Goal: Complete application form: Complete application form

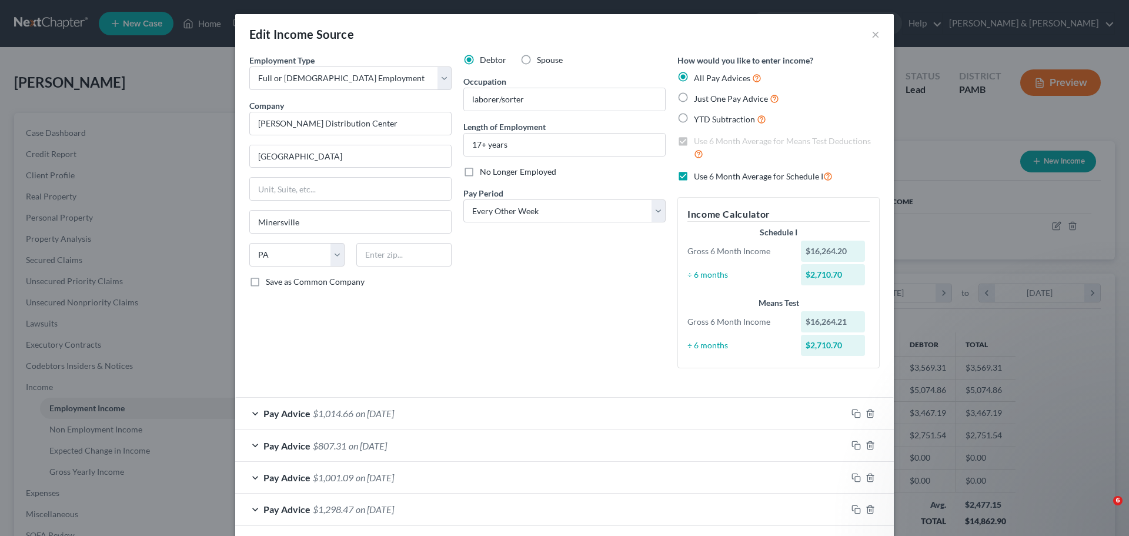
select select "0"
select select "39"
select select "2"
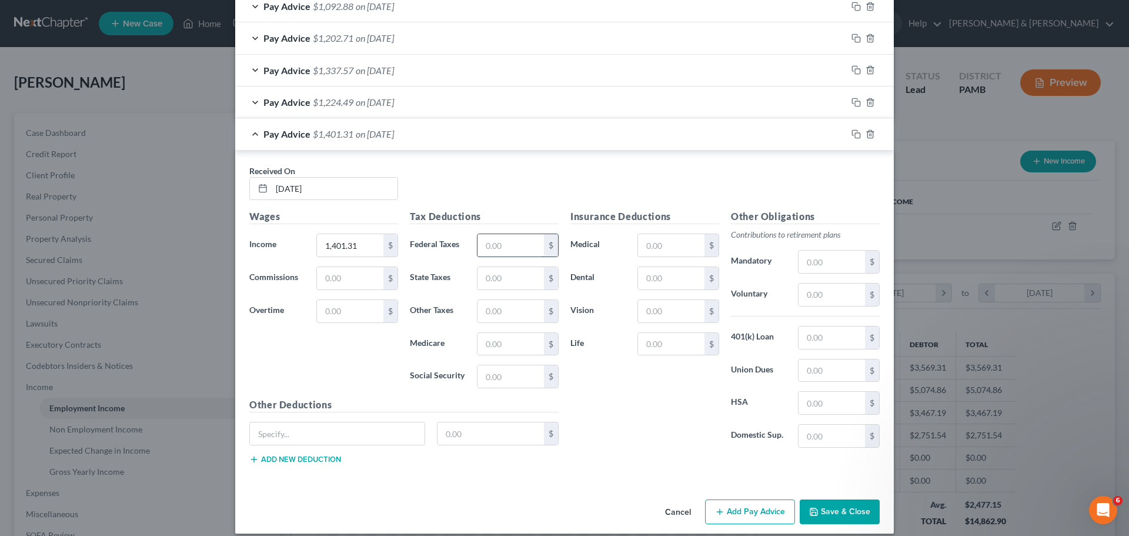
click at [499, 249] on input "text" at bounding box center [510, 245] width 66 height 22
click at [527, 245] on input "text" at bounding box center [510, 245] width 66 height 22
type input "89.05"
click at [489, 280] on input "text" at bounding box center [510, 278] width 66 height 22
type input "38.19"
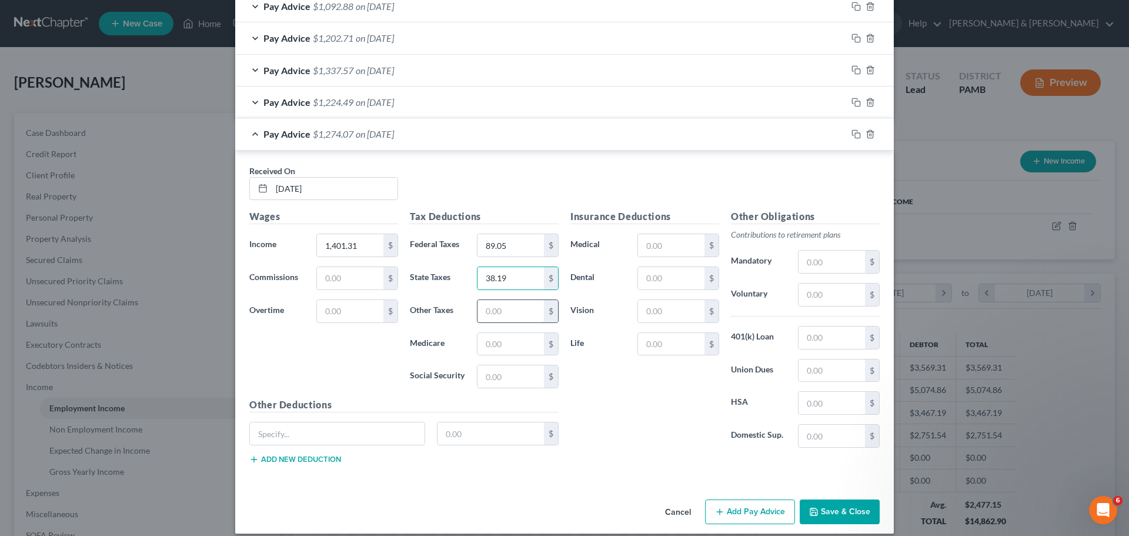
click at [501, 315] on input "text" at bounding box center [510, 311] width 66 height 22
type input "12.44"
click at [530, 343] on input "text" at bounding box center [510, 344] width 66 height 22
type input "18.04"
click at [516, 378] on input "text" at bounding box center [510, 376] width 66 height 22
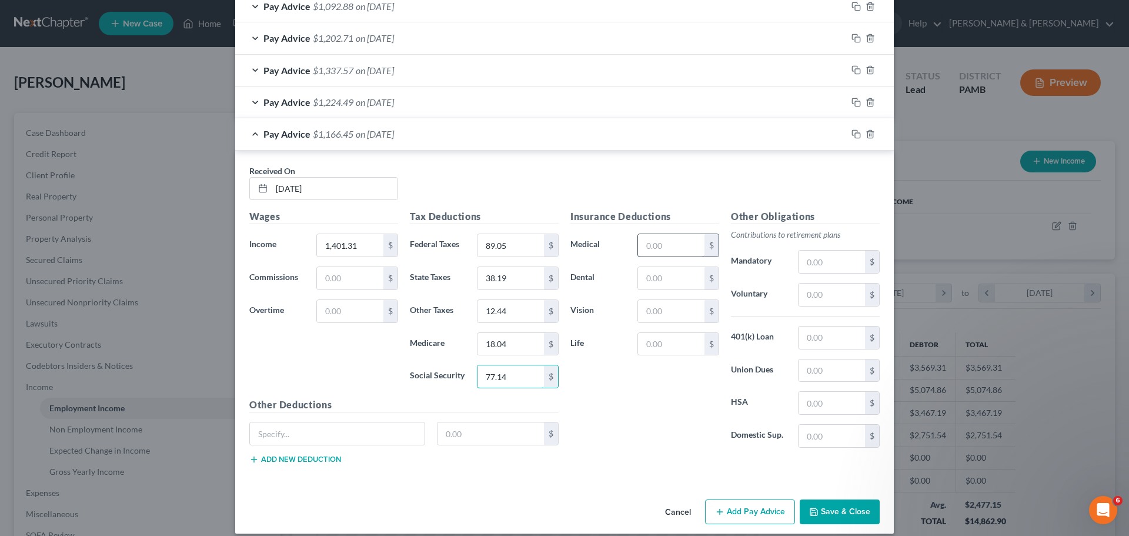
type input "77.14"
click at [662, 243] on input "text" at bounding box center [671, 245] width 66 height 22
type input "144.00"
click at [679, 280] on input "text" at bounding box center [671, 278] width 66 height 22
type input "10.21"
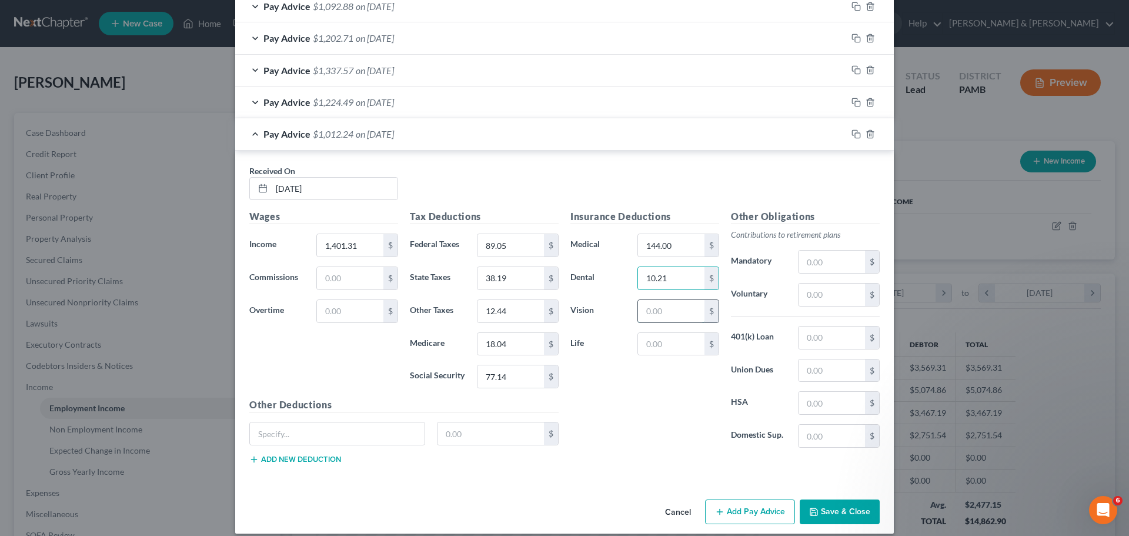
click at [685, 309] on input "text" at bounding box center [671, 311] width 66 height 22
type input "2.98"
click at [827, 294] on input "text" at bounding box center [832, 294] width 66 height 22
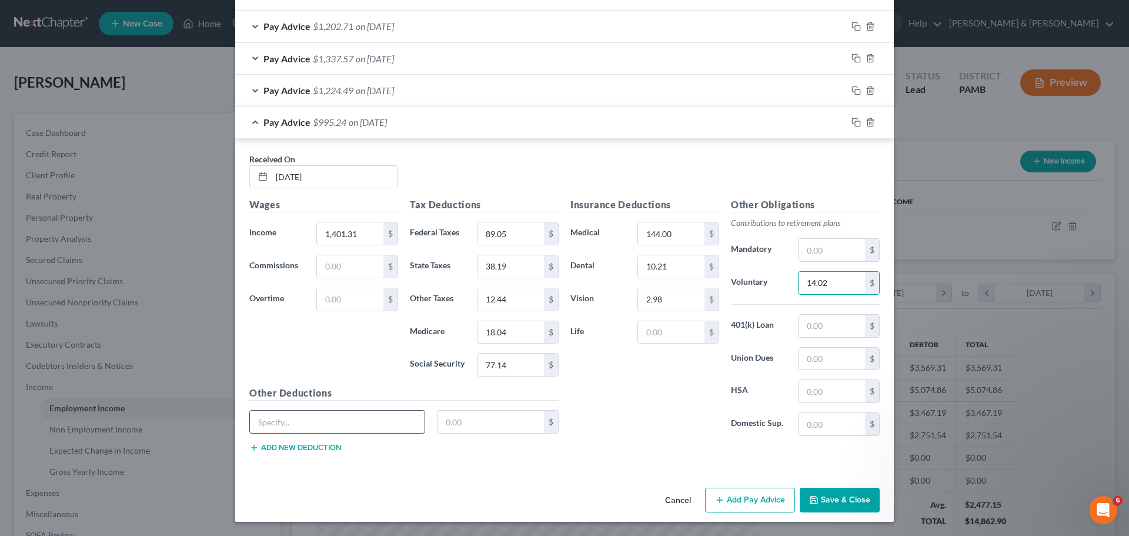
type input "14.02"
click at [322, 422] on input "text" at bounding box center [337, 421] width 175 height 22
type input "SUI"
click at [314, 449] on button "Add new deduction" at bounding box center [295, 447] width 92 height 9
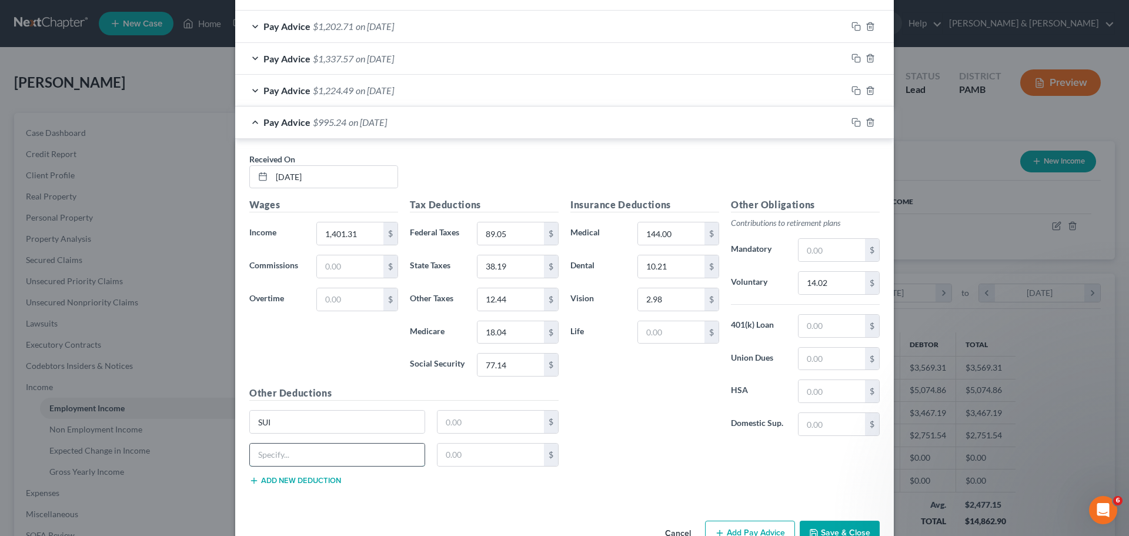
click at [312, 456] on input "text" at bounding box center [337, 454] width 175 height 22
type input "LST"
click at [460, 454] on input "text" at bounding box center [491, 454] width 107 height 22
type input "2.00"
click at [495, 427] on input "text" at bounding box center [491, 421] width 107 height 22
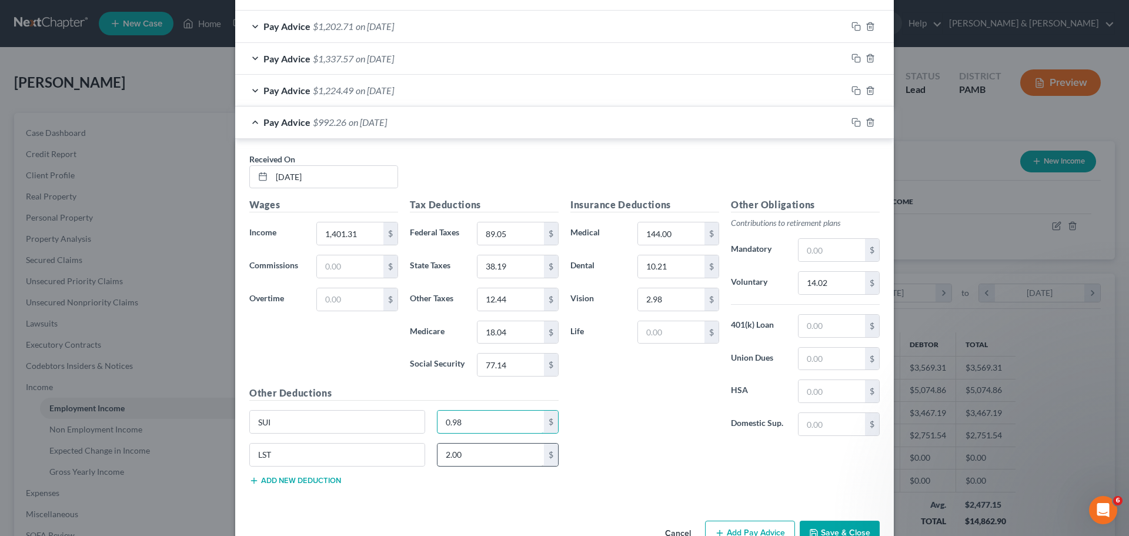
type input "0.98"
click at [499, 465] on input "2.00" at bounding box center [491, 454] width 107 height 22
click at [472, 483] on div "Other Deductions SUI 0.98 $ LST 2.00 $ Add new deduction" at bounding box center [403, 440] width 321 height 109
click at [647, 445] on div "Insurance Deductions Medical 144.00 $ Dental 10.21 $ Vision 2.98 $ Life $ Other…" at bounding box center [725, 346] width 321 height 296
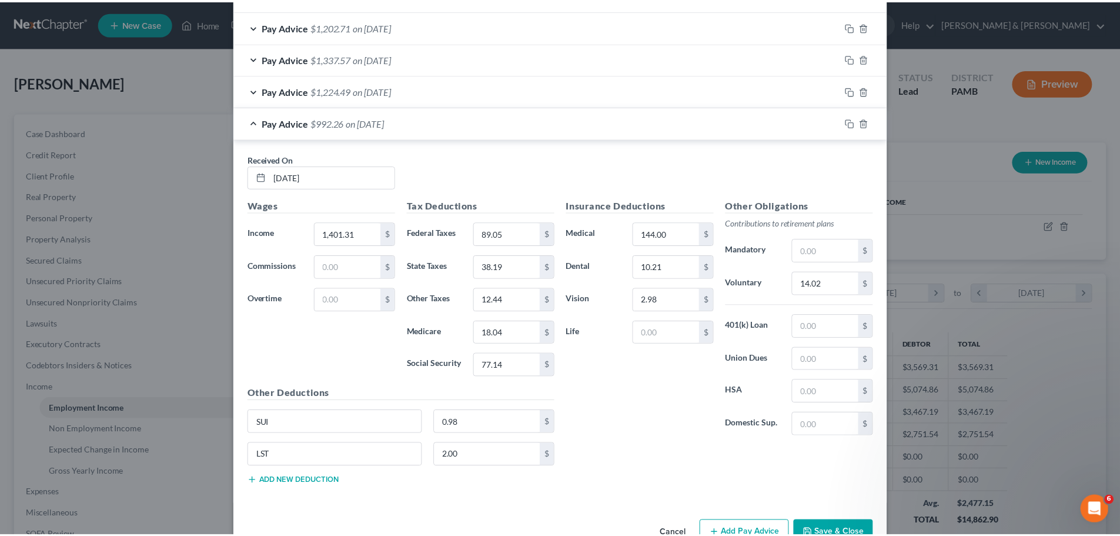
scroll to position [611, 0]
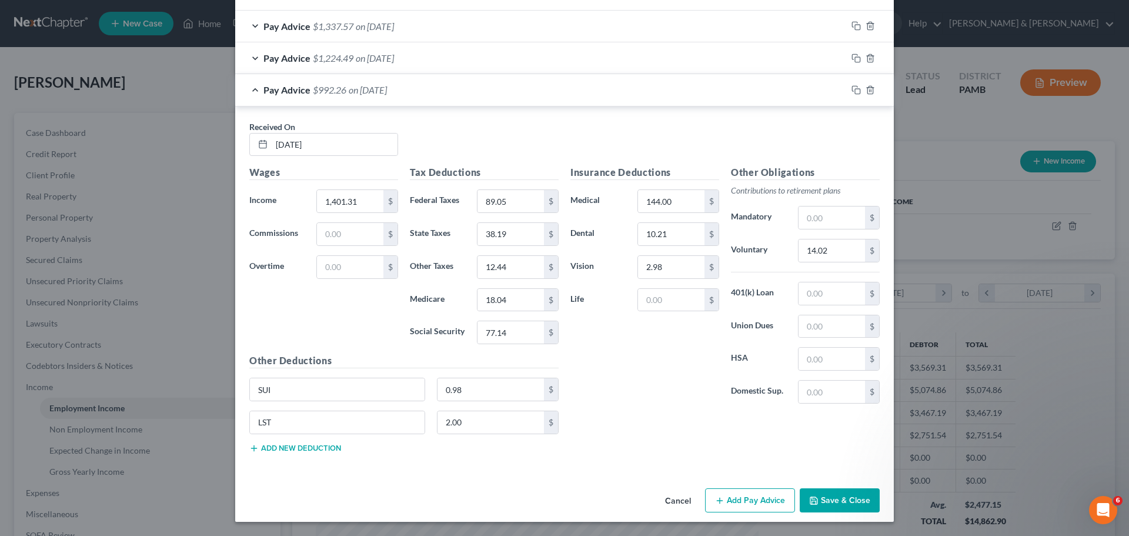
click at [810, 496] on icon "button" at bounding box center [813, 500] width 9 height 9
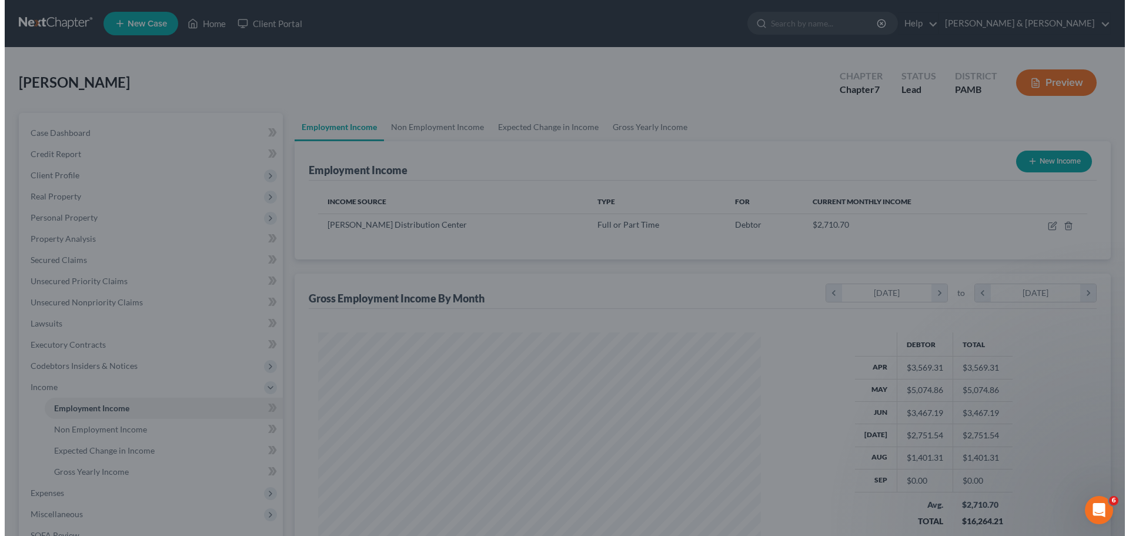
scroll to position [587833, 587590]
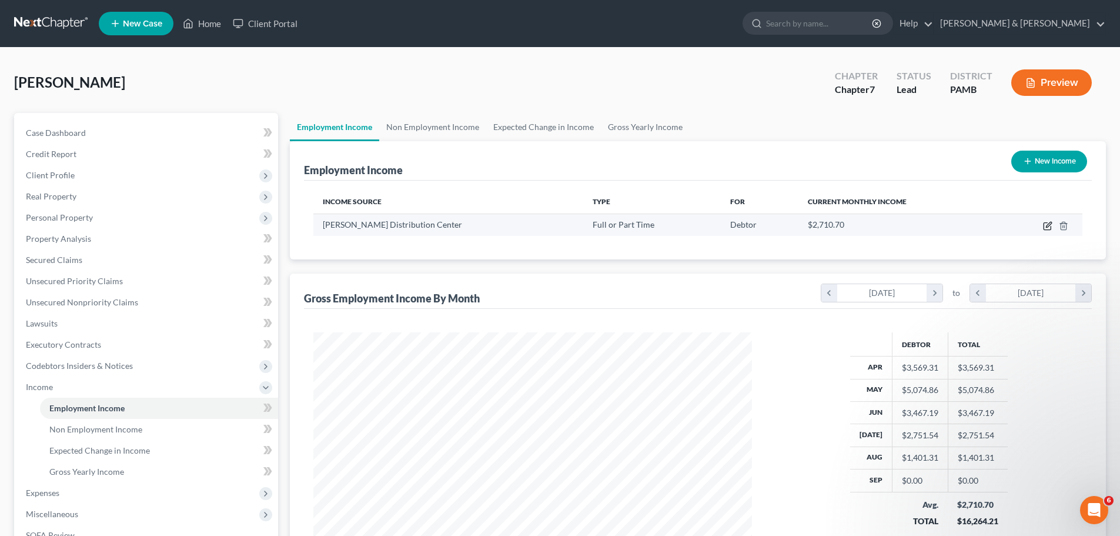
click at [1046, 223] on icon "button" at bounding box center [1047, 226] width 7 height 7
select select "0"
select select "39"
select select "2"
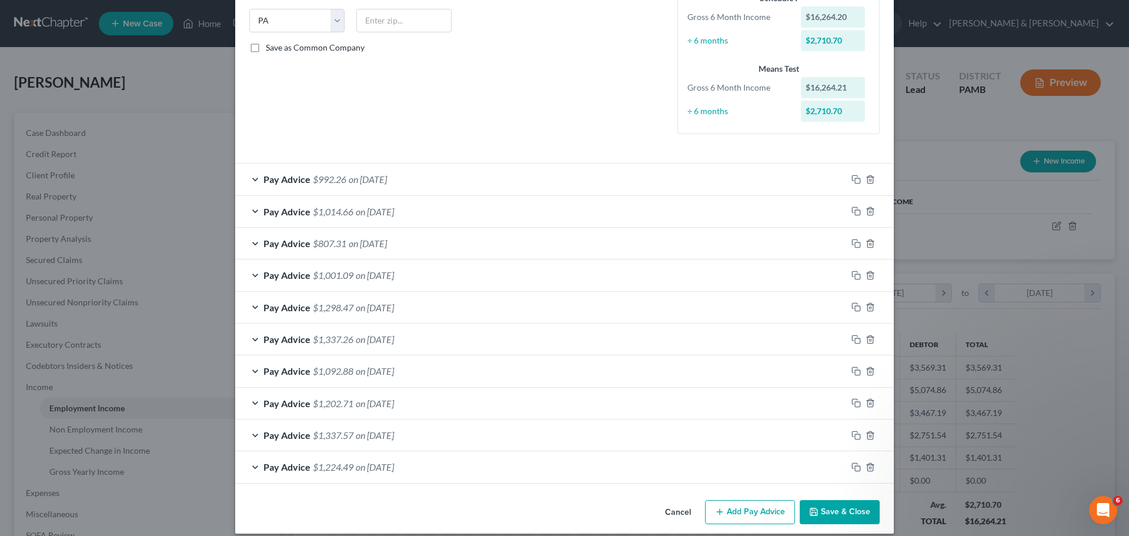
scroll to position [246, 0]
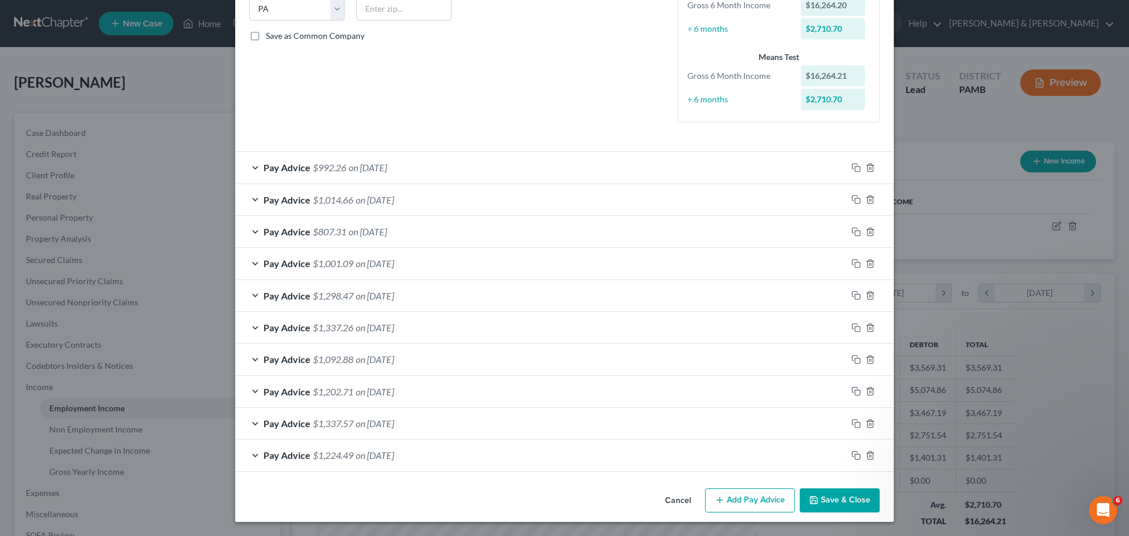
click at [740, 496] on button "Add Pay Advice" at bounding box center [750, 500] width 90 height 25
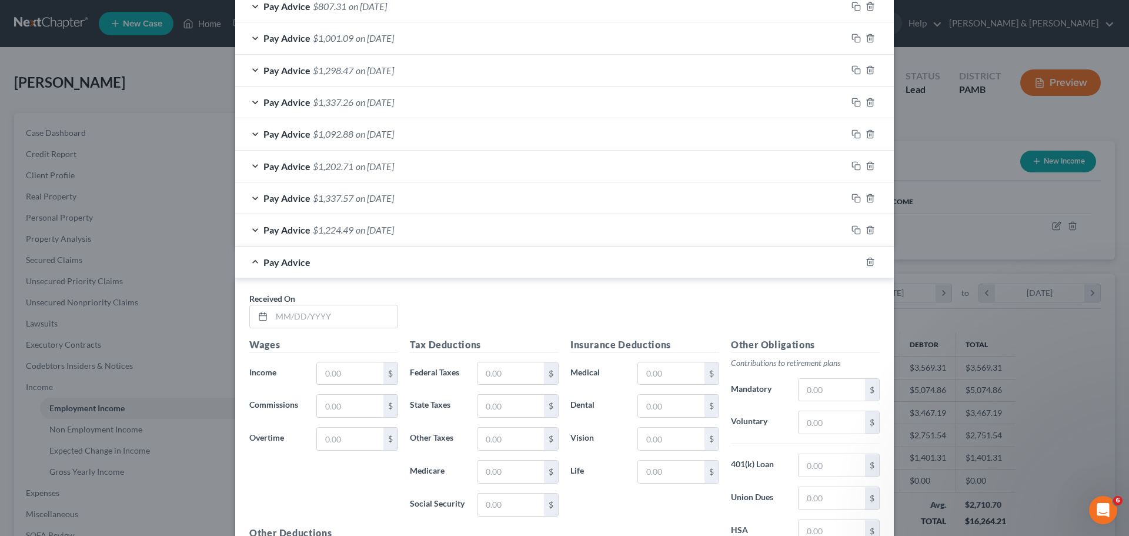
scroll to position [481, 0]
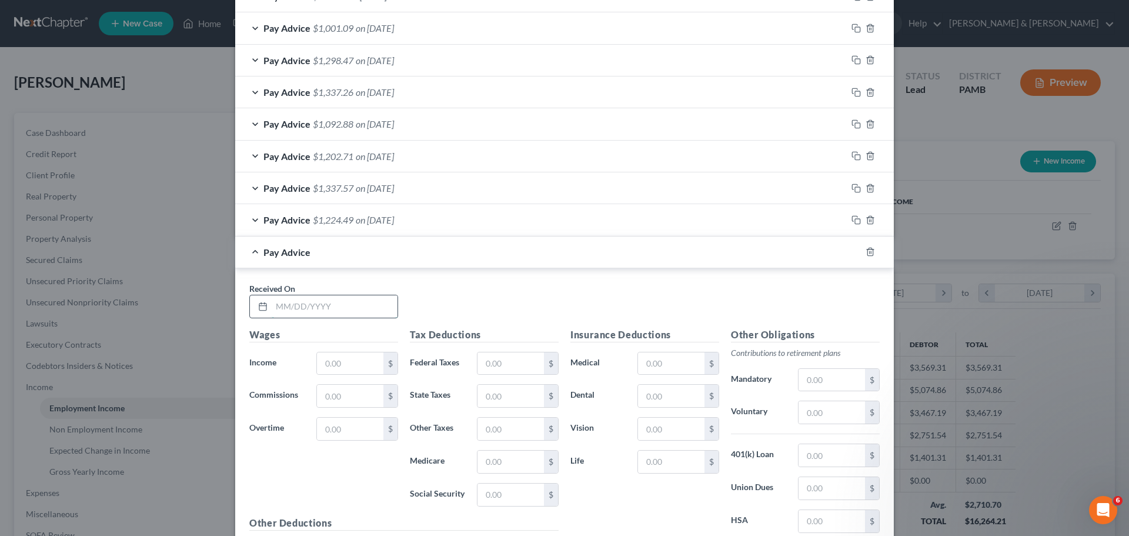
click at [321, 302] on input "text" at bounding box center [335, 306] width 126 height 22
type input "[DATE]"
click at [342, 359] on input "text" at bounding box center [350, 363] width 66 height 22
type input "1,180.08"
click at [530, 363] on input "text" at bounding box center [510, 363] width 66 height 22
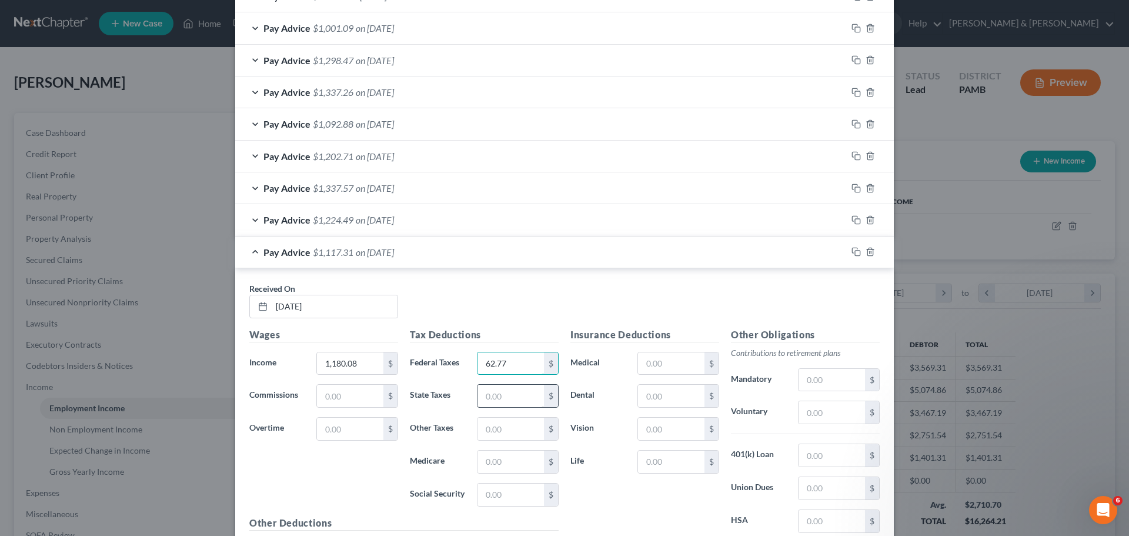
type input "62.77"
click at [522, 393] on input "text" at bounding box center [510, 396] width 66 height 22
type input "31.40"
click at [516, 434] on input "text" at bounding box center [510, 429] width 66 height 22
type input "10.23"
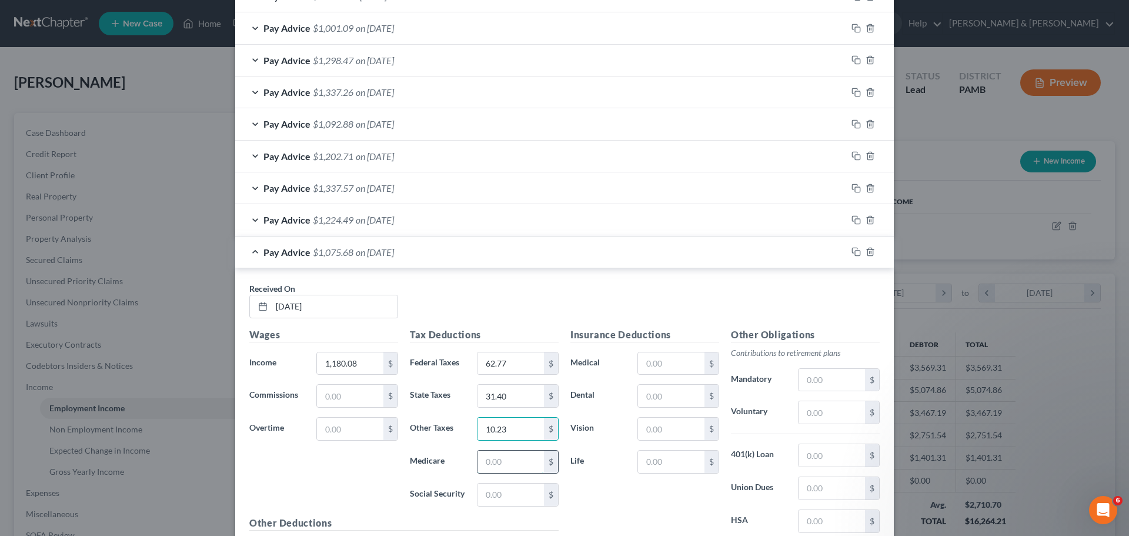
click at [515, 460] on input "text" at bounding box center [510, 461] width 66 height 22
type input "14.83"
click at [514, 498] on input "text" at bounding box center [510, 494] width 66 height 22
type input "63.42"
click at [667, 368] on input "text" at bounding box center [671, 363] width 66 height 22
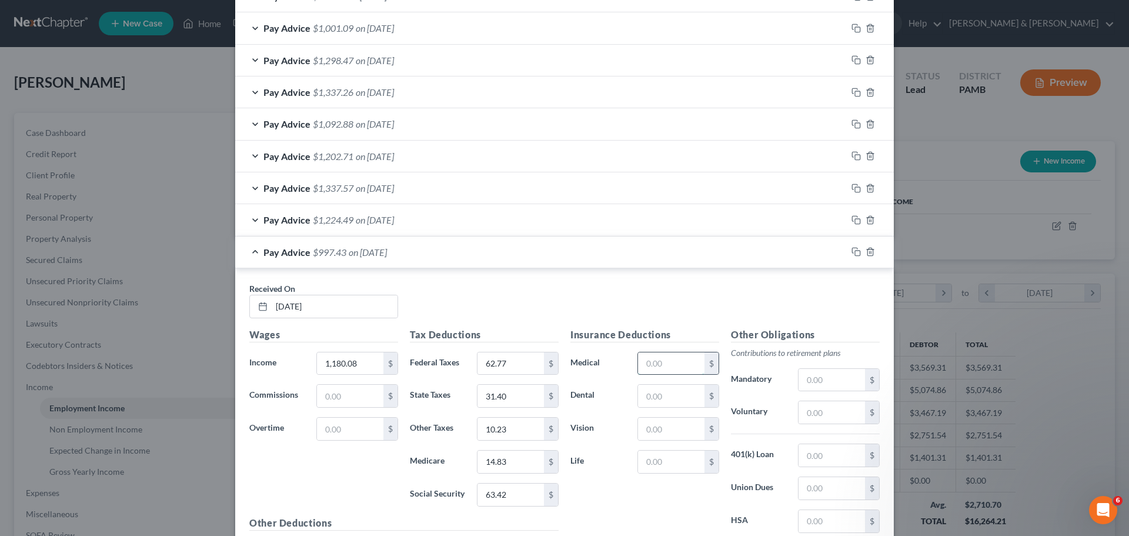
type input "144.00"
click at [673, 400] on input "text" at bounding box center [671, 396] width 66 height 22
type input "10.21"
click at [669, 432] on input "text" at bounding box center [671, 429] width 66 height 22
type input "2.98"
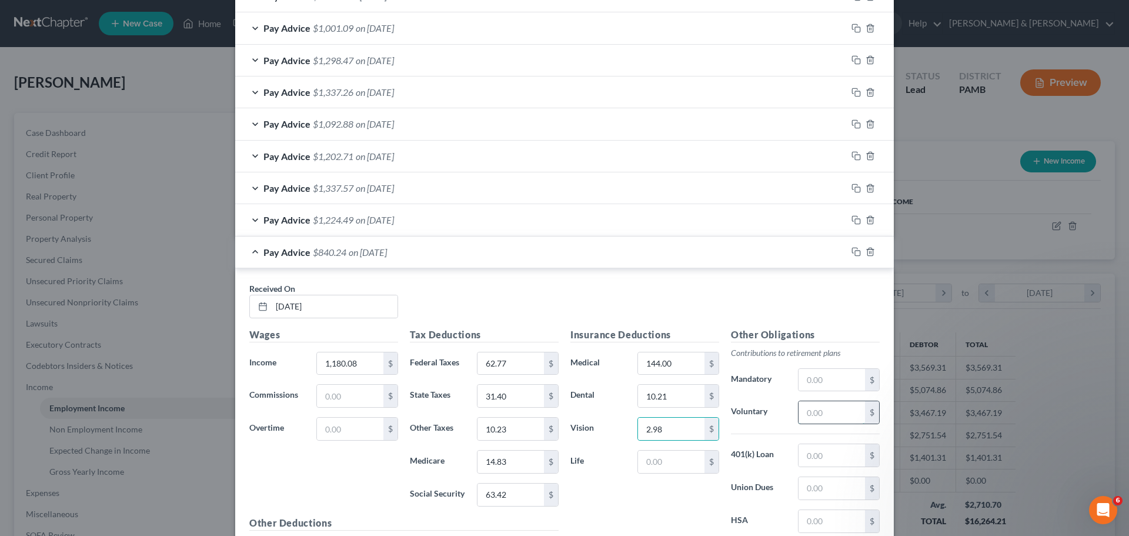
click at [810, 409] on input "text" at bounding box center [832, 412] width 66 height 22
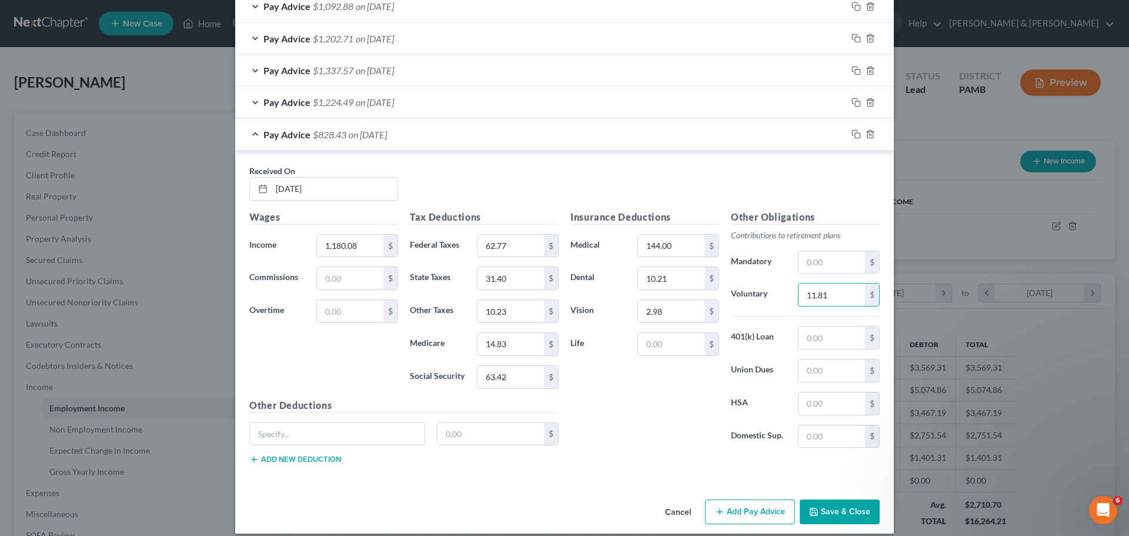
scroll to position [610, 0]
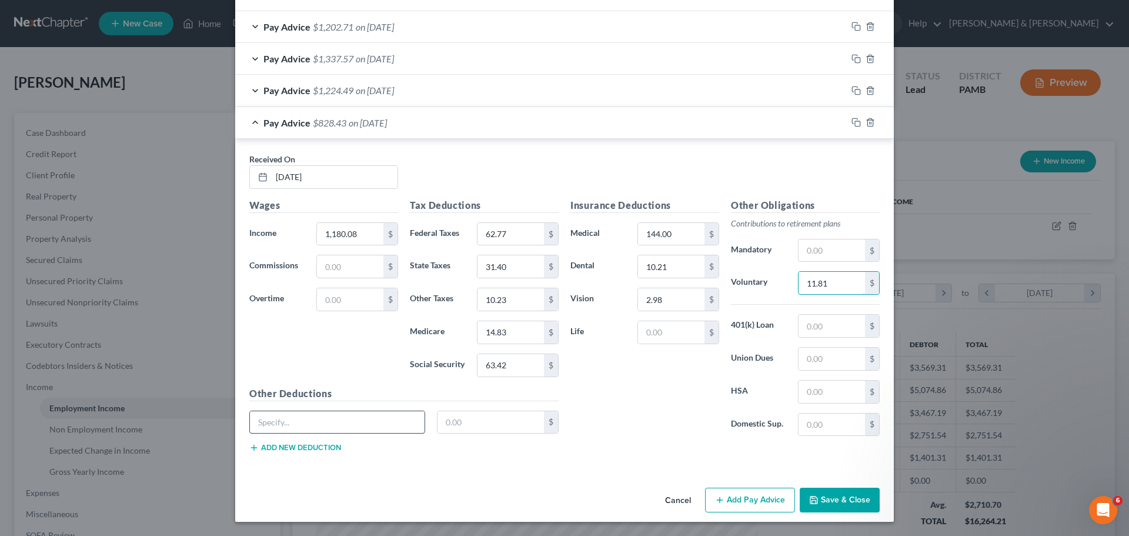
type input "11.81"
click at [390, 427] on input "text" at bounding box center [337, 422] width 175 height 22
click at [461, 426] on input "text" at bounding box center [491, 422] width 107 height 22
click at [345, 425] on input "text" at bounding box center [337, 422] width 175 height 22
type input "s"
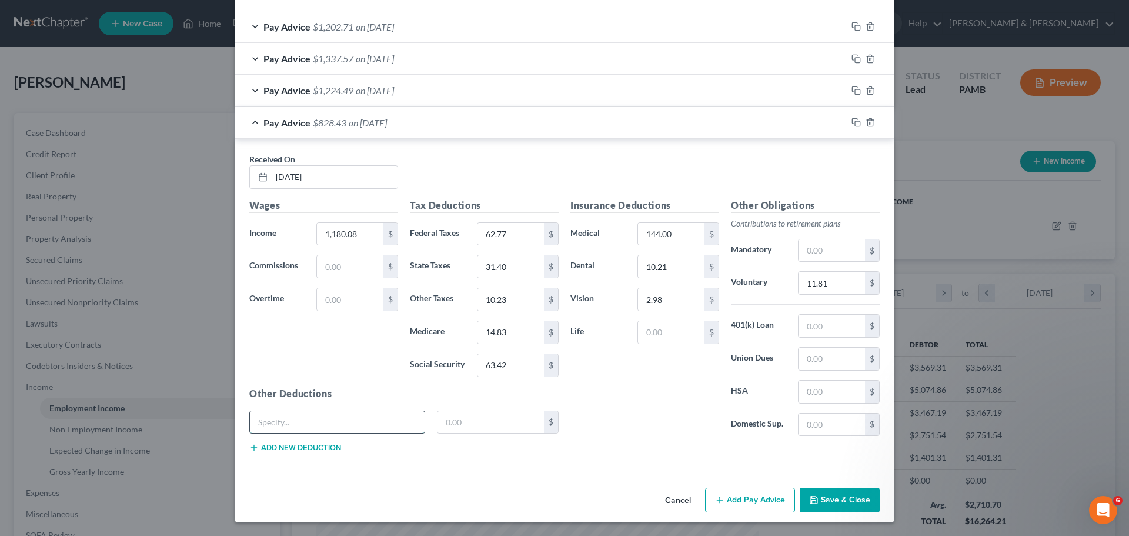
click at [305, 428] on input "text" at bounding box center [337, 422] width 175 height 22
type input "SUI"
click at [494, 423] on input "text" at bounding box center [491, 422] width 107 height 22
type input "0.82"
click at [320, 446] on button "Add new deduction" at bounding box center [295, 447] width 92 height 9
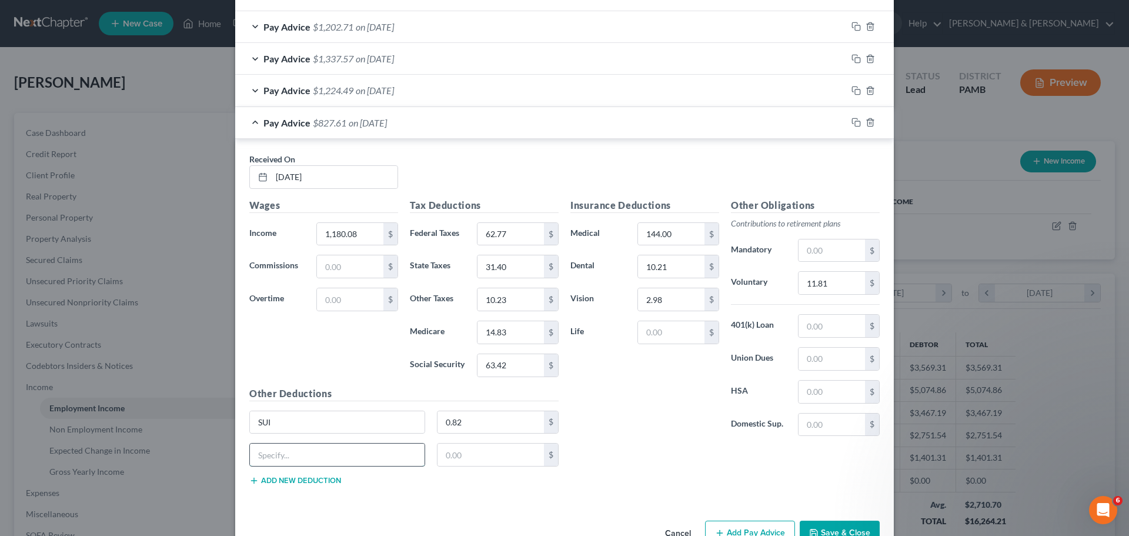
click at [319, 456] on input "text" at bounding box center [337, 454] width 175 height 22
type input "LST"
click at [444, 456] on input "text" at bounding box center [491, 454] width 107 height 22
type input "2.00"
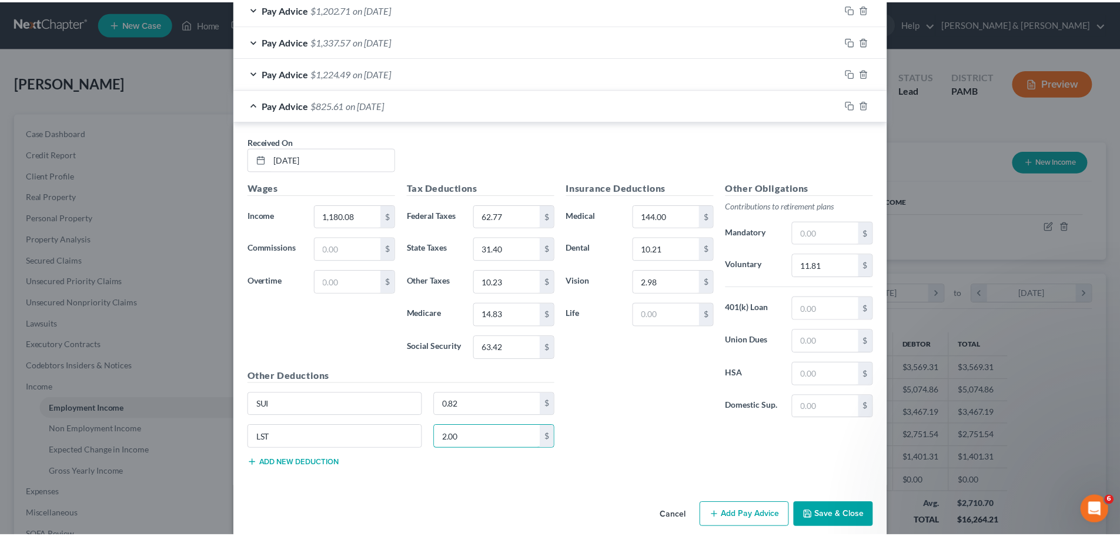
scroll to position [643, 0]
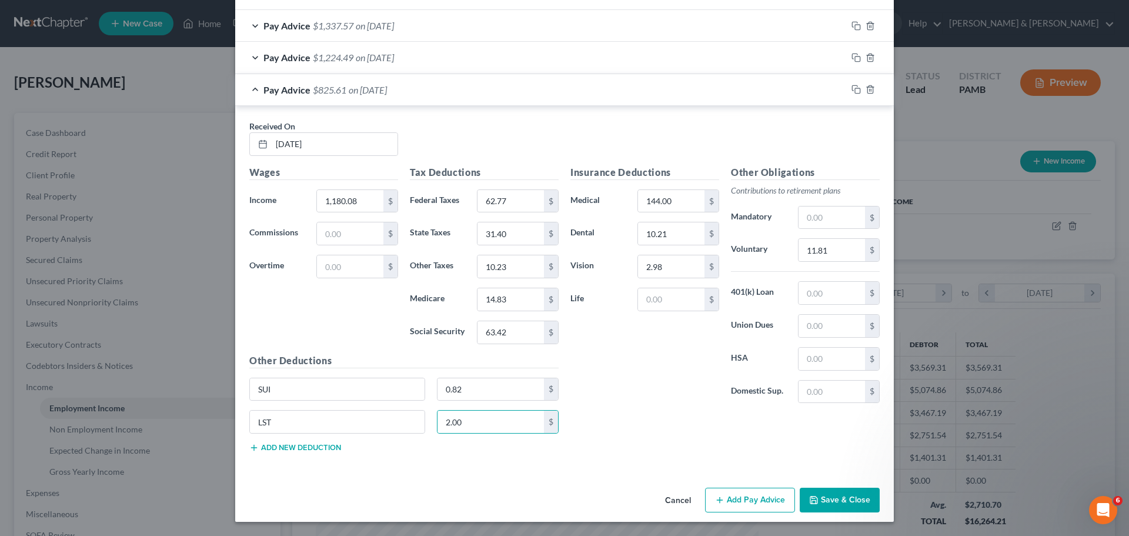
click at [824, 496] on button "Save & Close" at bounding box center [840, 499] width 80 height 25
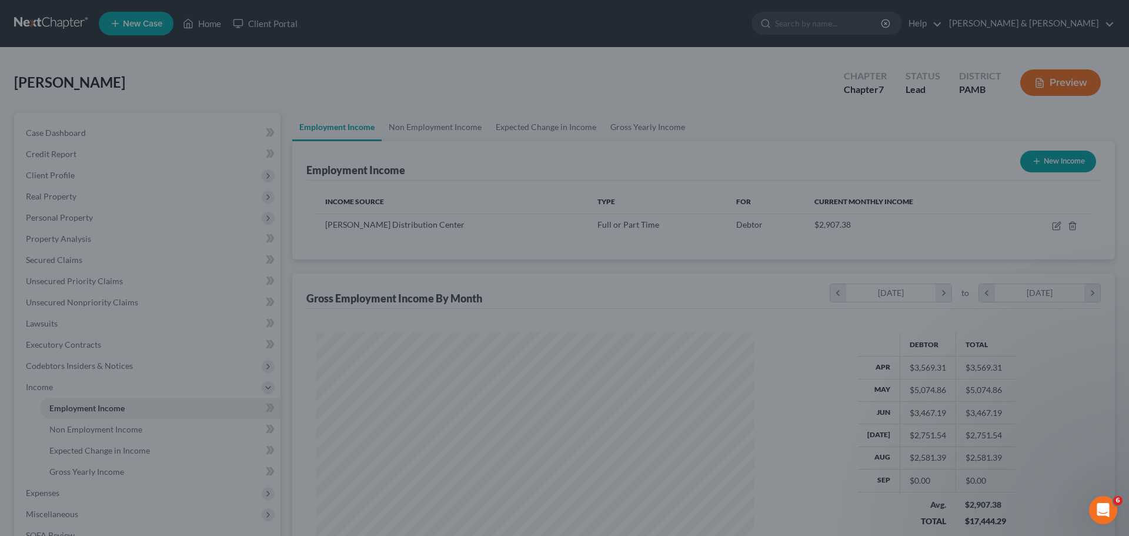
scroll to position [587833, 587590]
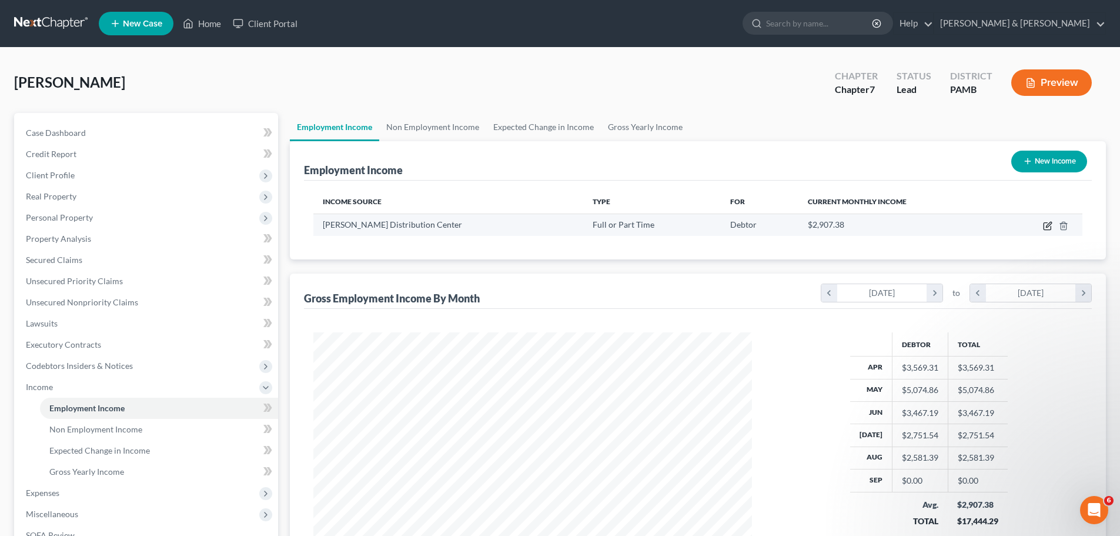
click at [1045, 224] on icon "button" at bounding box center [1047, 225] width 9 height 9
select select "0"
select select "39"
select select "2"
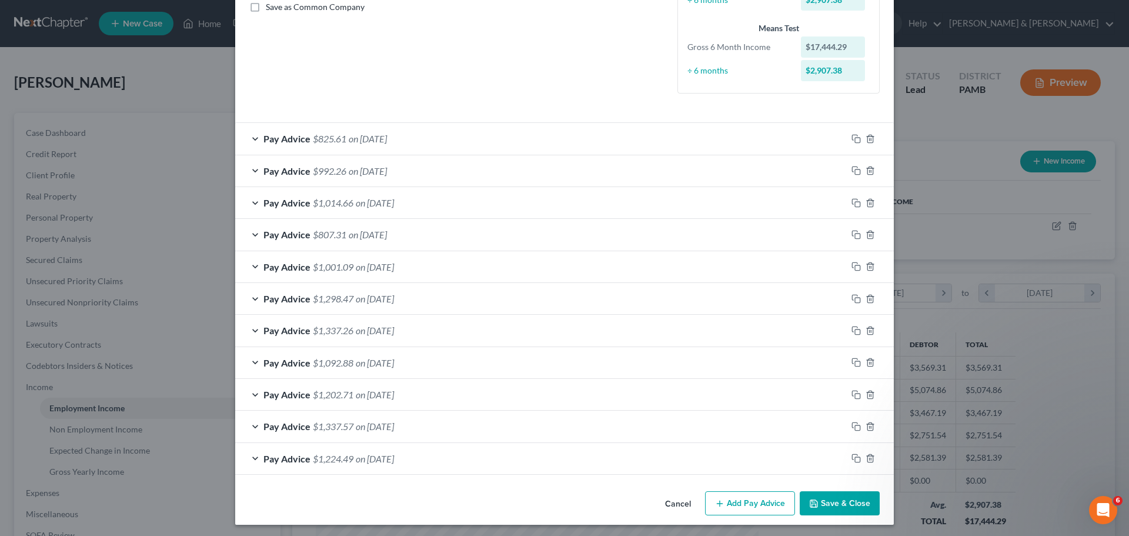
scroll to position [278, 0]
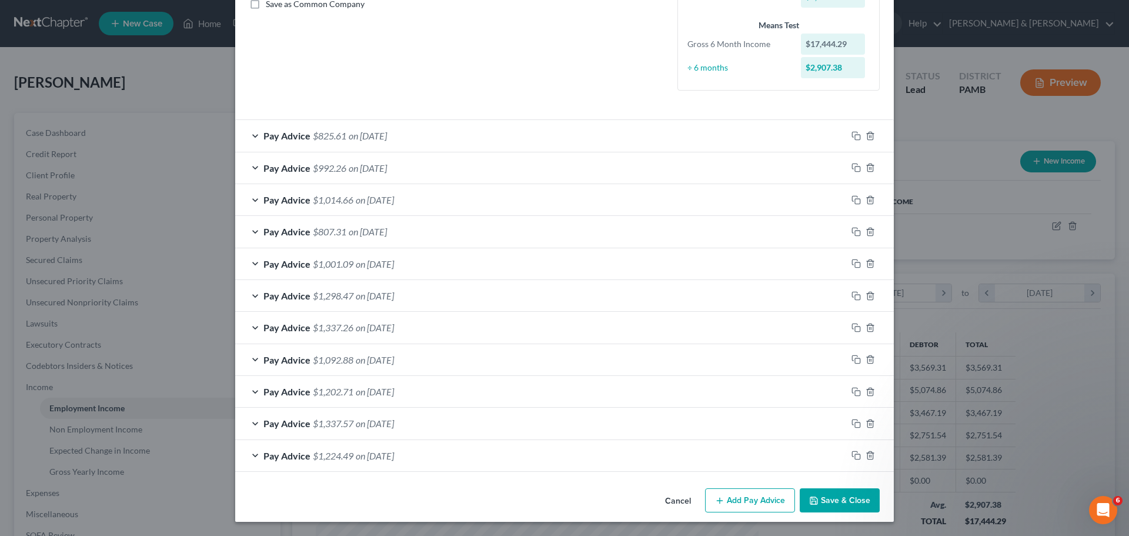
click at [763, 501] on button "Add Pay Advice" at bounding box center [750, 500] width 90 height 25
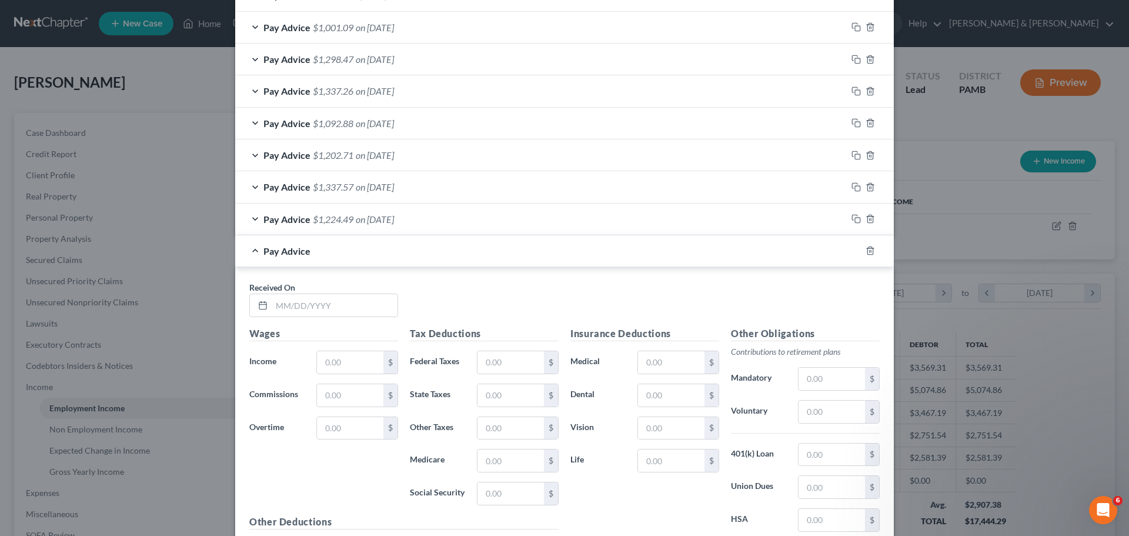
scroll to position [572, 0]
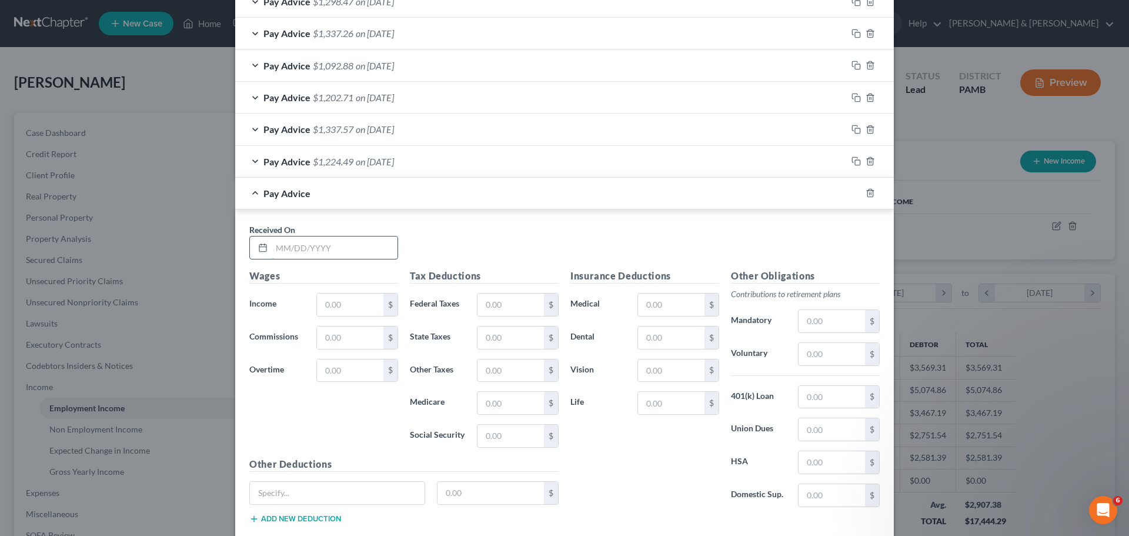
click at [370, 254] on input "text" at bounding box center [335, 247] width 126 height 22
type input "[DATE]"
click at [324, 303] on input "text" at bounding box center [350, 304] width 66 height 22
type input "1,639.02"
click at [510, 310] on input "text" at bounding box center [510, 304] width 66 height 22
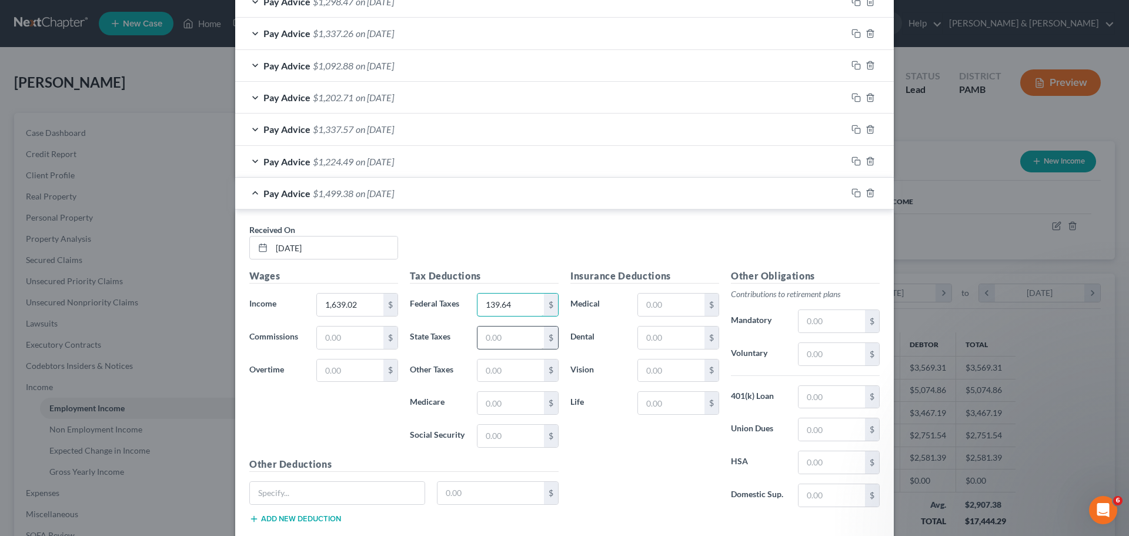
type input "139.64"
click at [524, 337] on input "text" at bounding box center [510, 337] width 66 height 22
type input "45.49"
click at [527, 370] on input "text" at bounding box center [510, 370] width 66 height 22
type input "14.82"
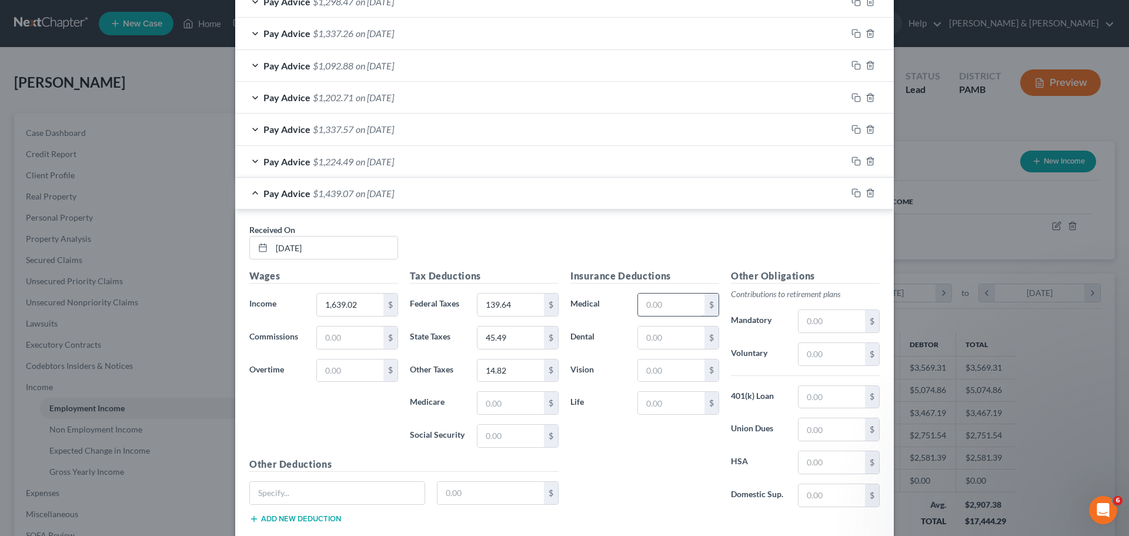
click at [686, 301] on input "text" at bounding box center [671, 304] width 66 height 22
click at [528, 403] on input "text" at bounding box center [510, 403] width 66 height 22
type input "21.49"
click at [504, 429] on input "text" at bounding box center [510, 436] width 66 height 22
type input "91.87"
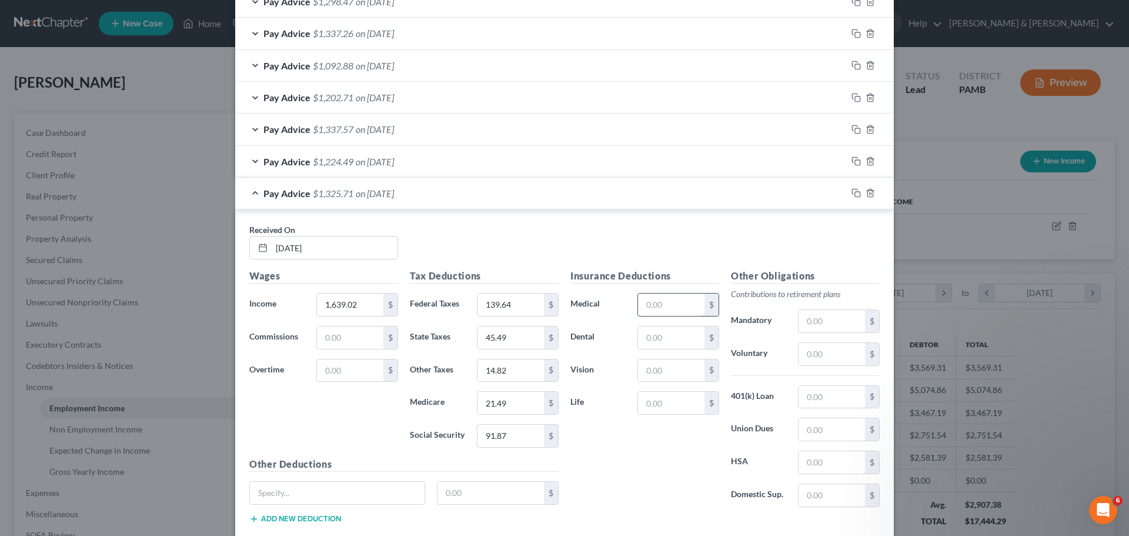
click at [659, 295] on input "text" at bounding box center [671, 304] width 66 height 22
type input "144.00"
click at [673, 335] on input "text" at bounding box center [671, 337] width 66 height 22
type input "10.21"
click at [677, 368] on input "text" at bounding box center [671, 370] width 66 height 22
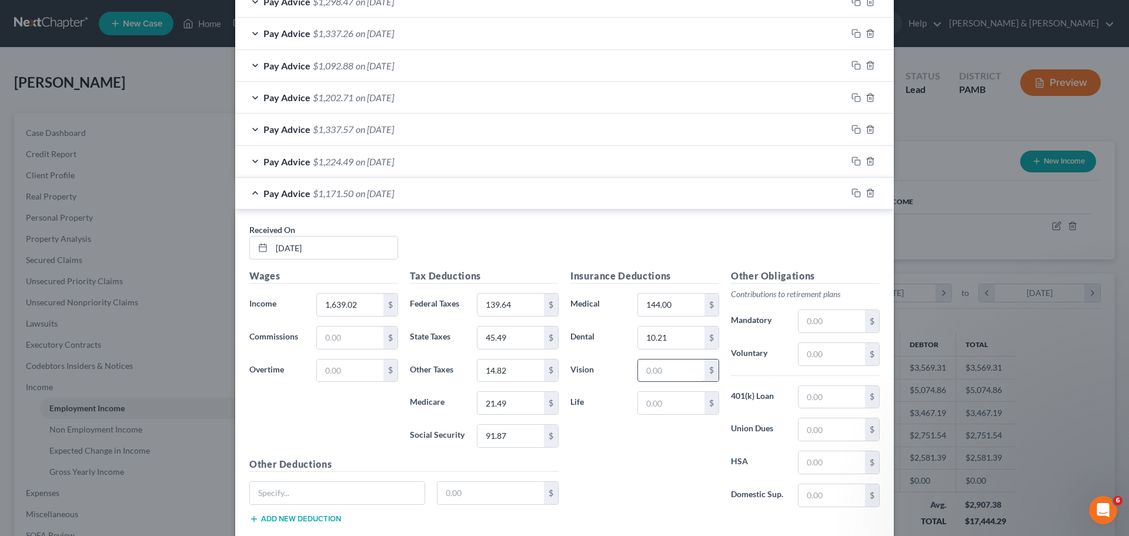
type input "2.98"
click at [846, 358] on input "text" at bounding box center [832, 354] width 66 height 22
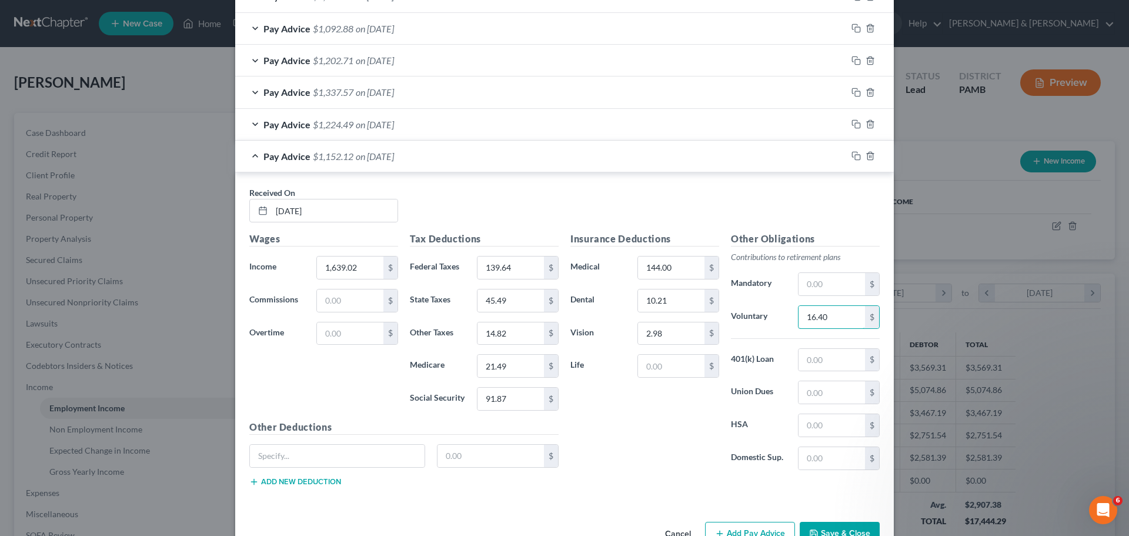
scroll to position [642, 0]
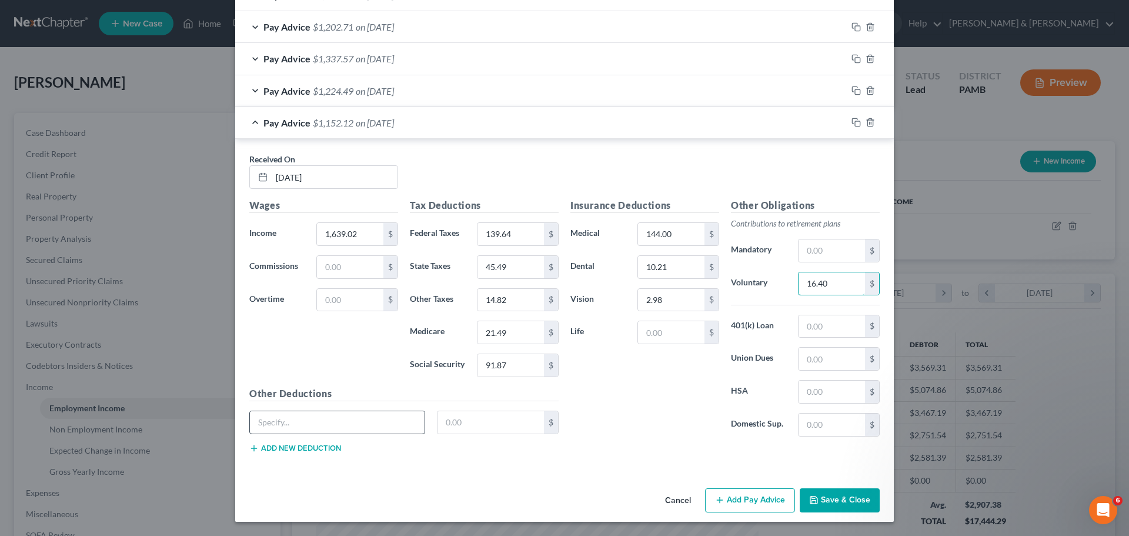
type input "16.40"
click at [382, 420] on input "text" at bounding box center [337, 422] width 175 height 22
click at [316, 426] on input "text" at bounding box center [337, 422] width 175 height 22
type input "SUI"
click at [494, 427] on input "text" at bounding box center [491, 422] width 107 height 22
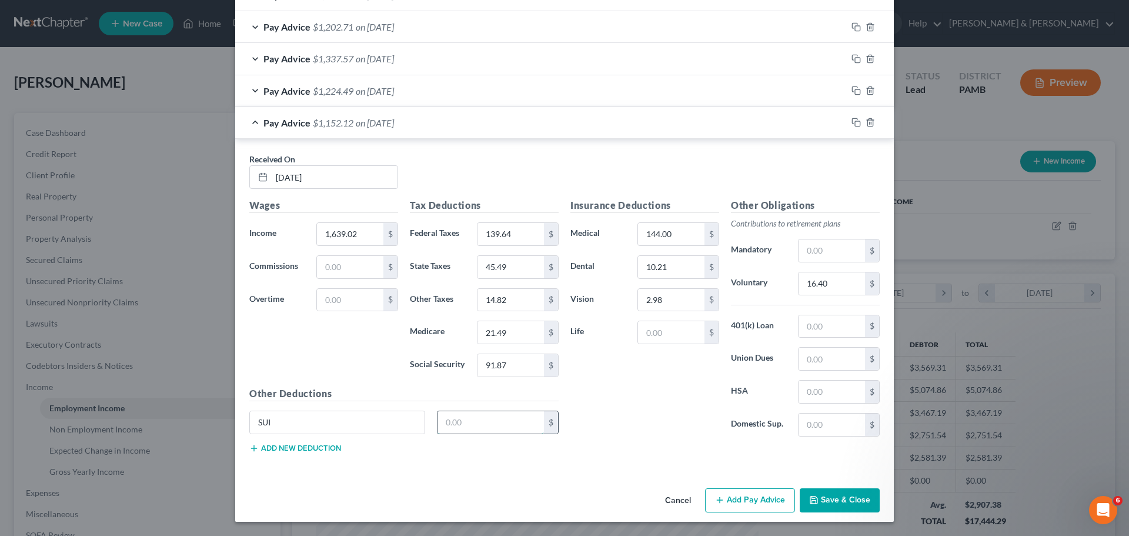
click at [498, 419] on input "text" at bounding box center [491, 422] width 107 height 22
type input "1.15"
click at [316, 448] on button "Add new deduction" at bounding box center [295, 447] width 92 height 9
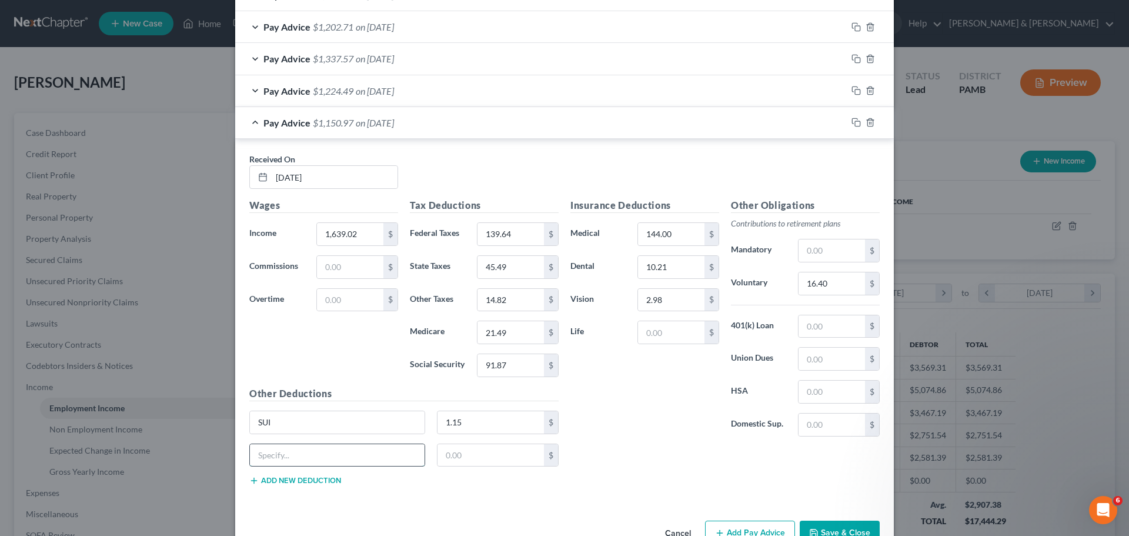
click at [316, 452] on input "text" at bounding box center [337, 455] width 175 height 22
type input "LST"
click at [443, 458] on input "text" at bounding box center [491, 455] width 107 height 22
type input "2.00"
click at [694, 465] on div "Insurance Deductions Medical 144.00 $ Dental 10.21 $ Vision 2.98 $ Life $ Other…" at bounding box center [725, 346] width 321 height 296
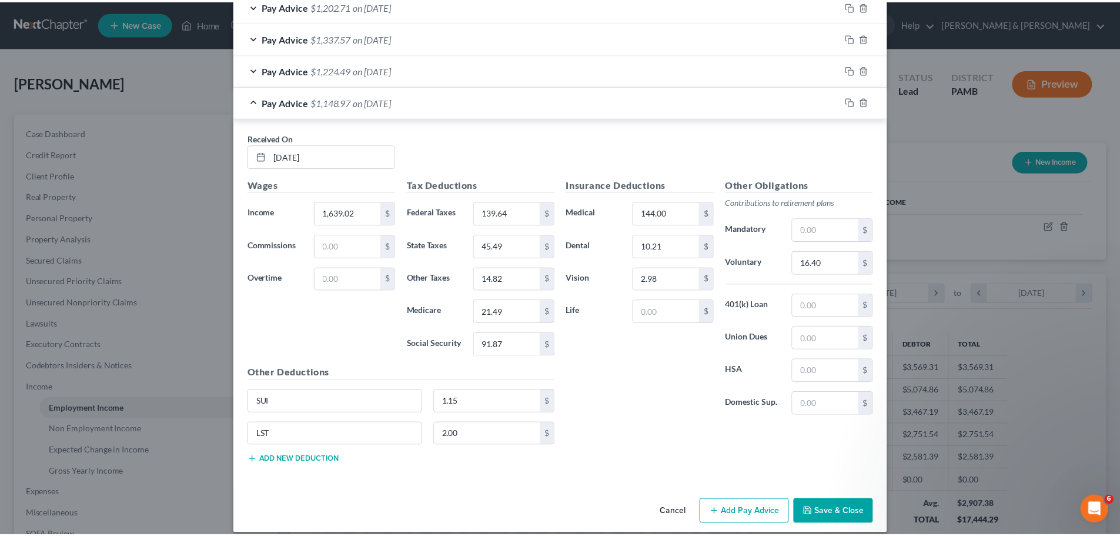
scroll to position [675, 0]
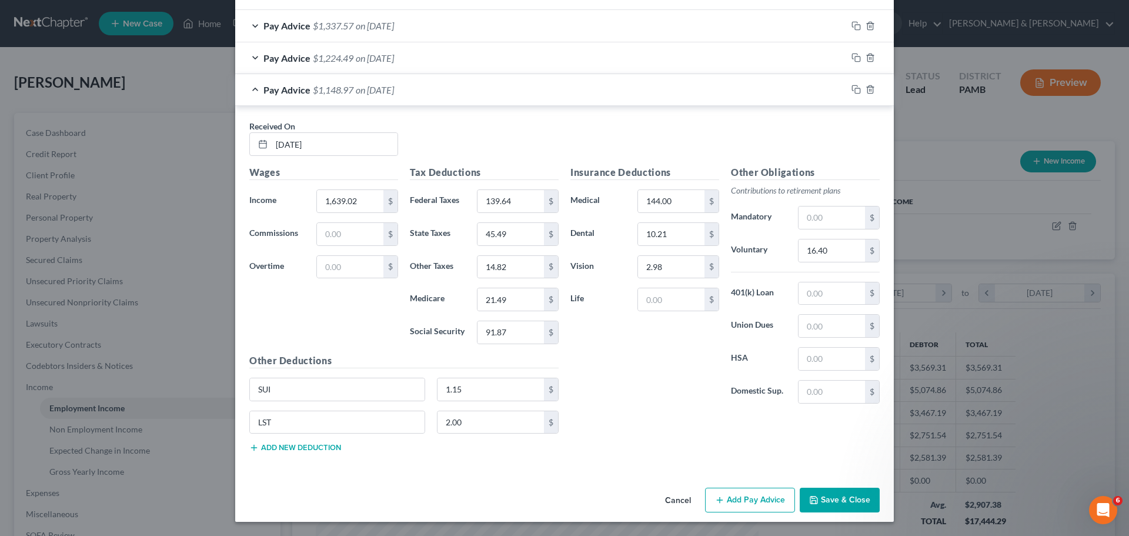
click at [834, 497] on button "Save & Close" at bounding box center [840, 499] width 80 height 25
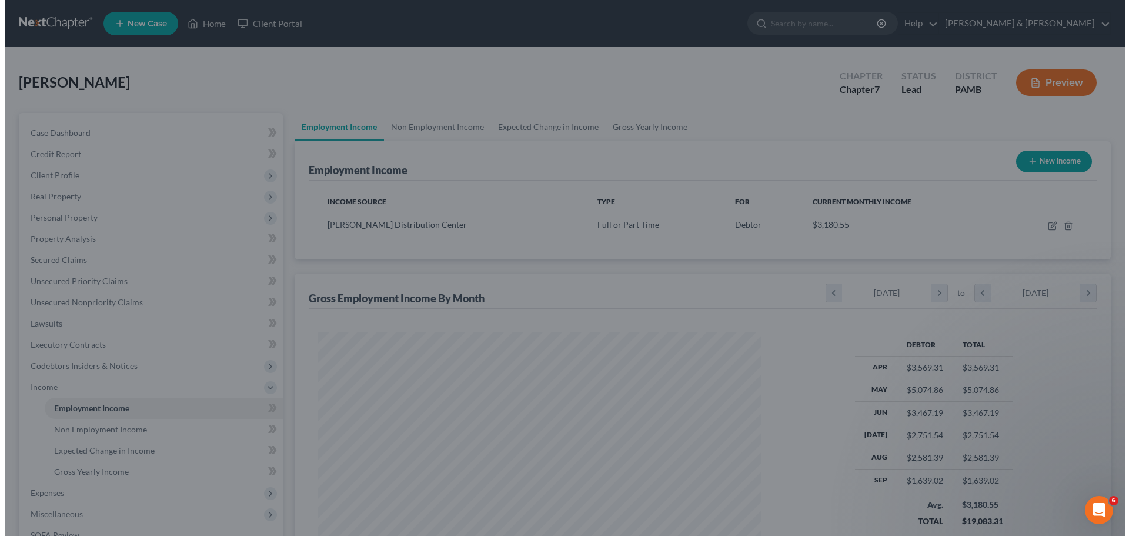
scroll to position [587833, 587590]
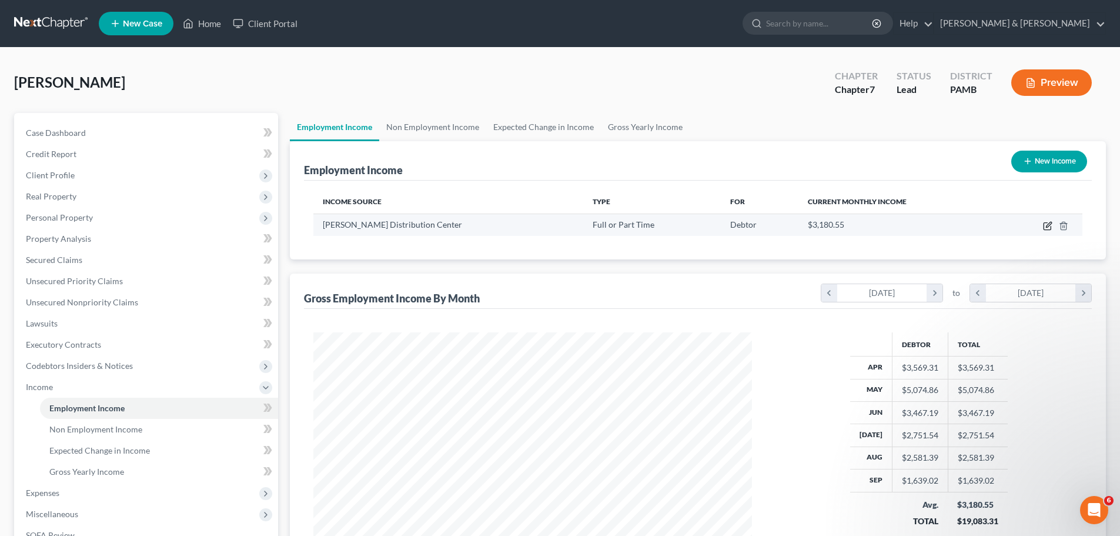
click at [1044, 225] on icon "button" at bounding box center [1047, 226] width 7 height 7
select select "0"
select select "39"
select select "2"
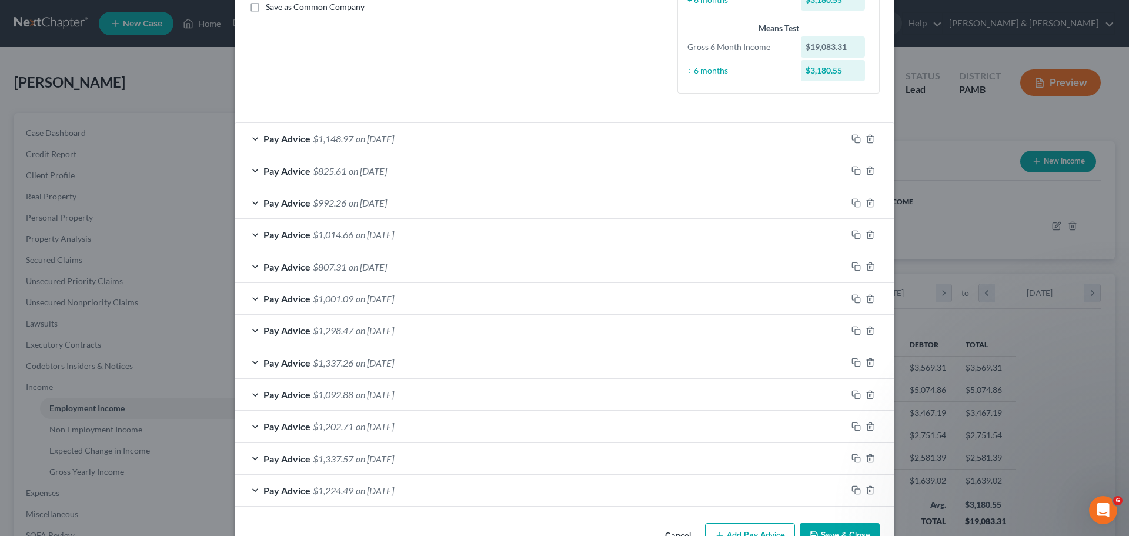
scroll to position [310, 0]
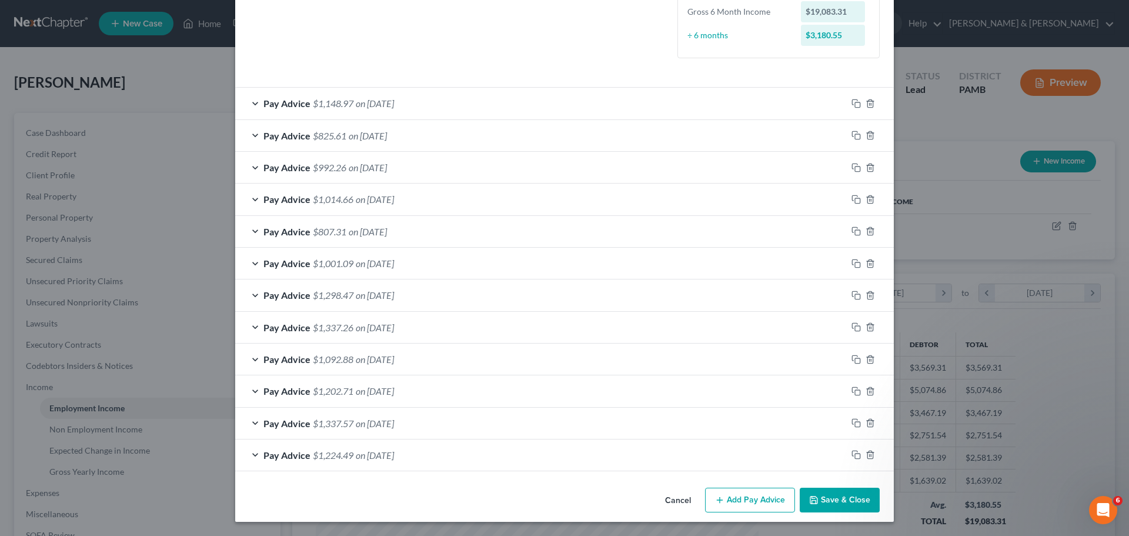
click at [759, 500] on button "Add Pay Advice" at bounding box center [750, 499] width 90 height 25
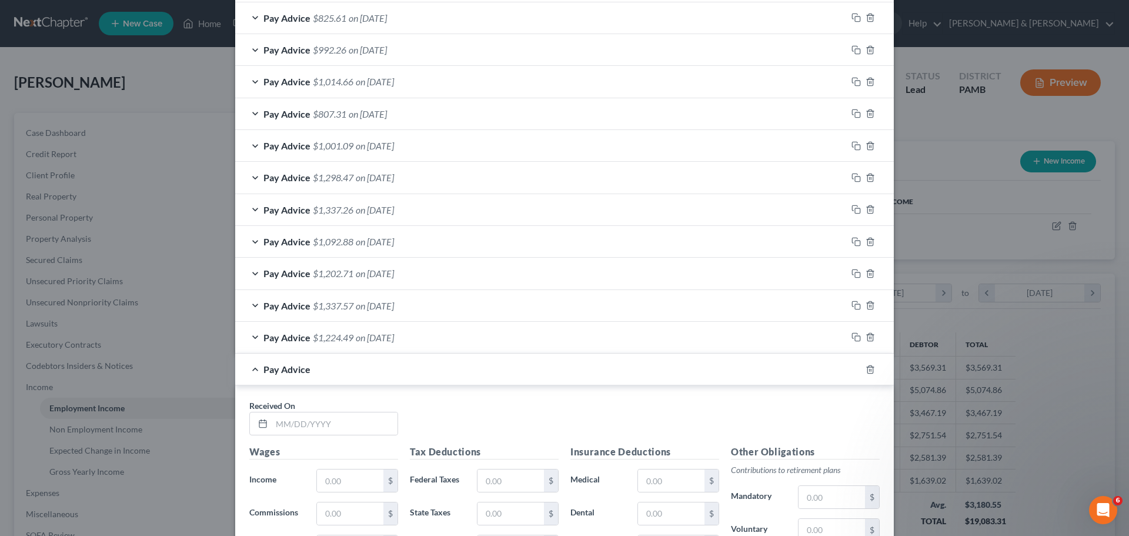
scroll to position [545, 0]
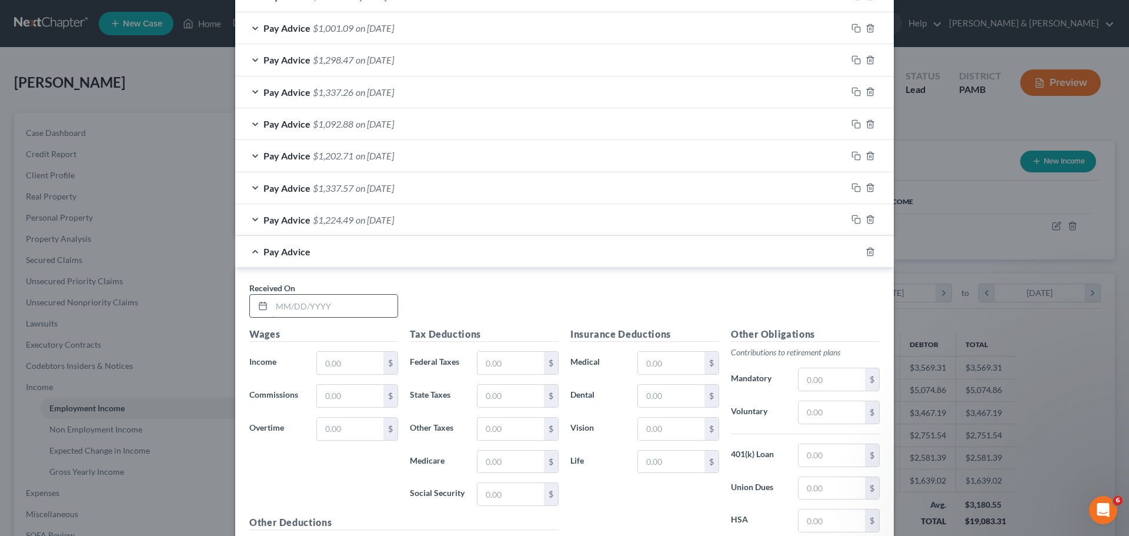
click at [319, 310] on input "text" at bounding box center [335, 306] width 126 height 22
type input "[DATE]"
click at [343, 356] on input "text" at bounding box center [350, 363] width 66 height 22
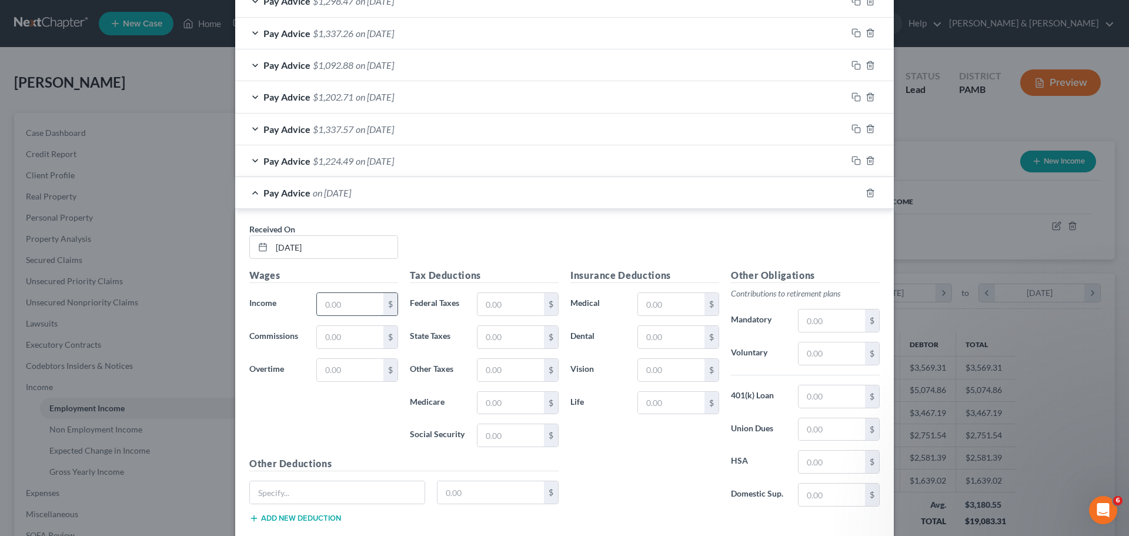
click at [367, 308] on input "text" at bounding box center [350, 304] width 66 height 22
type input "857.83"
click at [533, 303] on input "text" at bounding box center [510, 304] width 66 height 22
type input "28.05"
click at [535, 335] on input "text" at bounding box center [510, 337] width 66 height 22
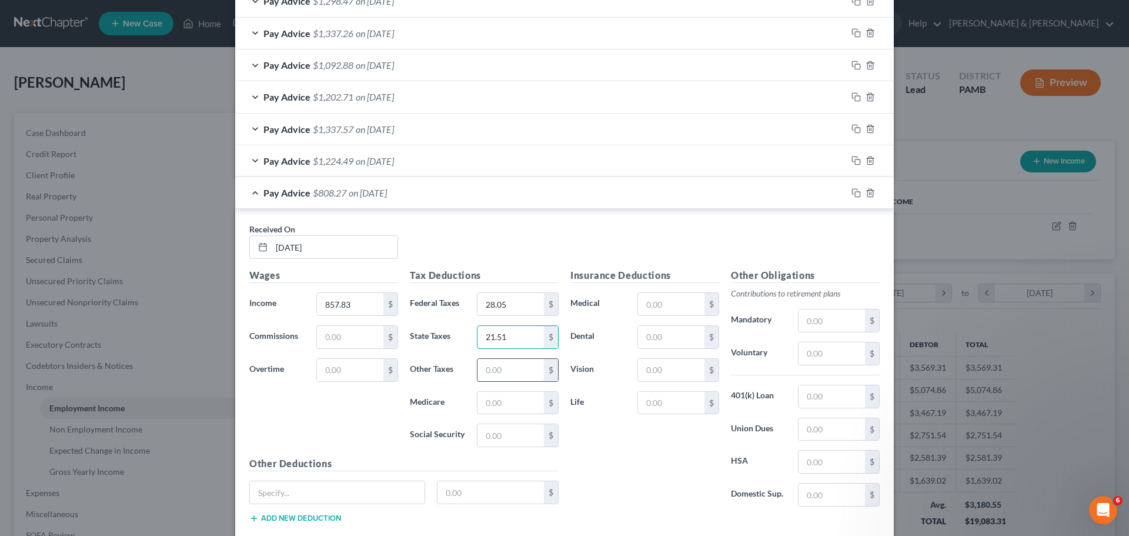
type input "21.51"
click at [525, 371] on input "text" at bounding box center [510, 370] width 66 height 22
type input "7.01"
click at [503, 405] on input "text" at bounding box center [510, 403] width 66 height 22
type input "10.16"
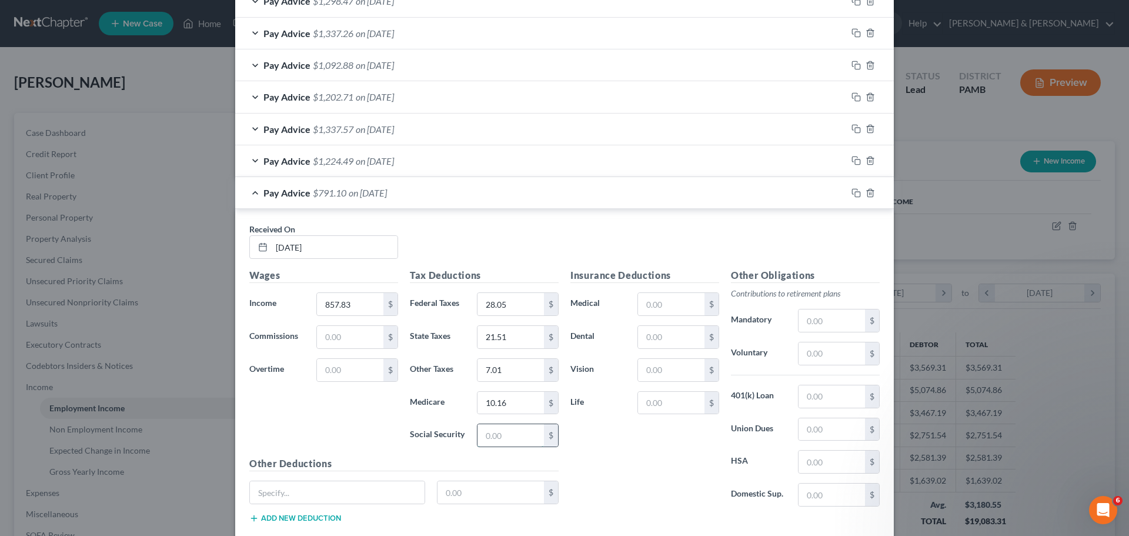
click at [494, 430] on input "text" at bounding box center [510, 435] width 66 height 22
type input "43.44"
click at [659, 310] on input "text" at bounding box center [671, 304] width 66 height 22
type input "144.00"
click at [657, 336] on input "text" at bounding box center [671, 337] width 66 height 22
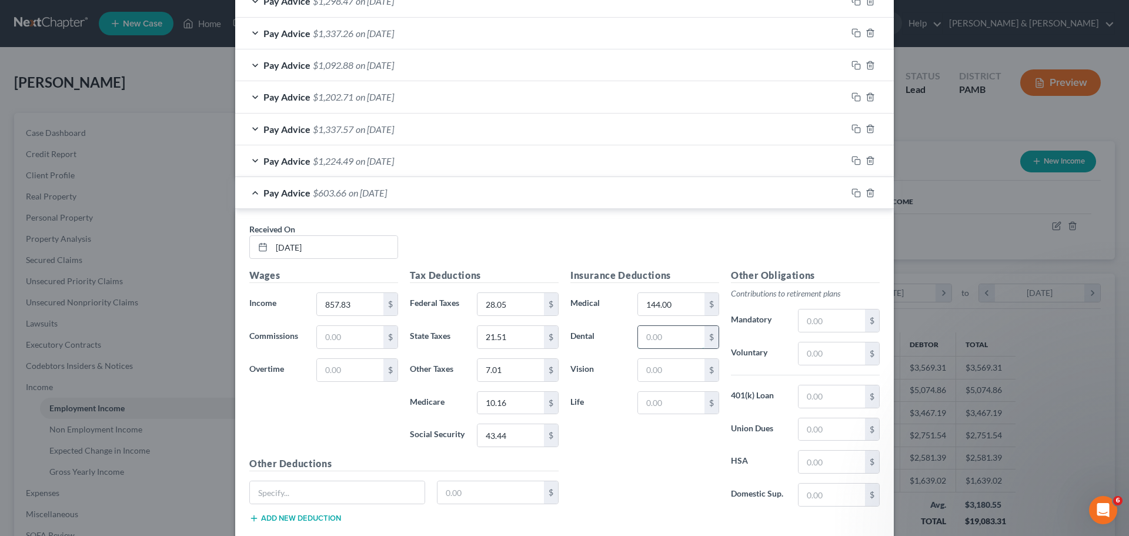
type input "10.21"
click at [645, 368] on input "text" at bounding box center [671, 370] width 66 height 22
type input "2.98"
click at [847, 356] on input "text" at bounding box center [832, 353] width 66 height 22
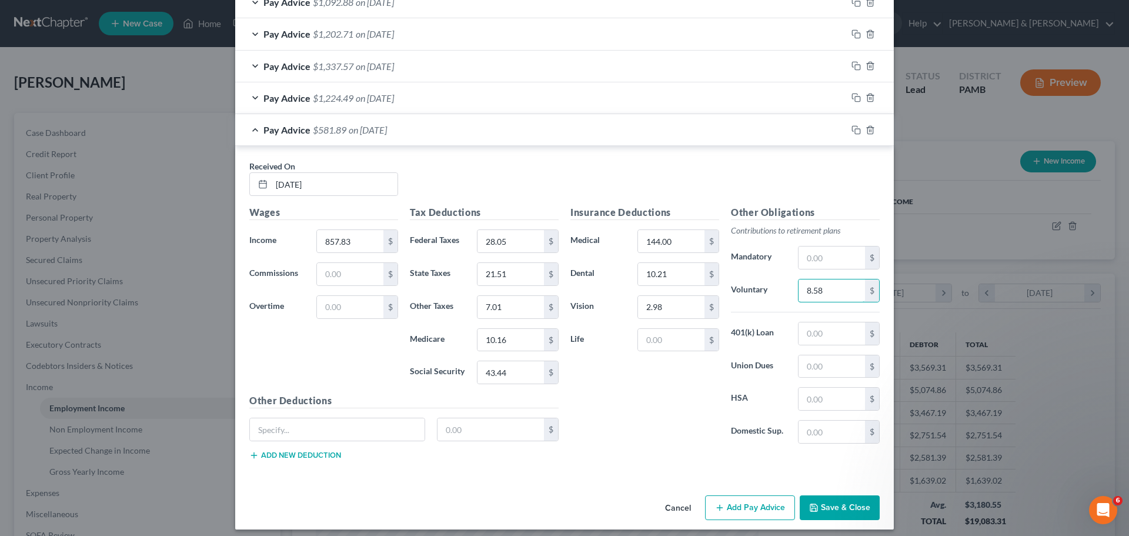
scroll to position [674, 0]
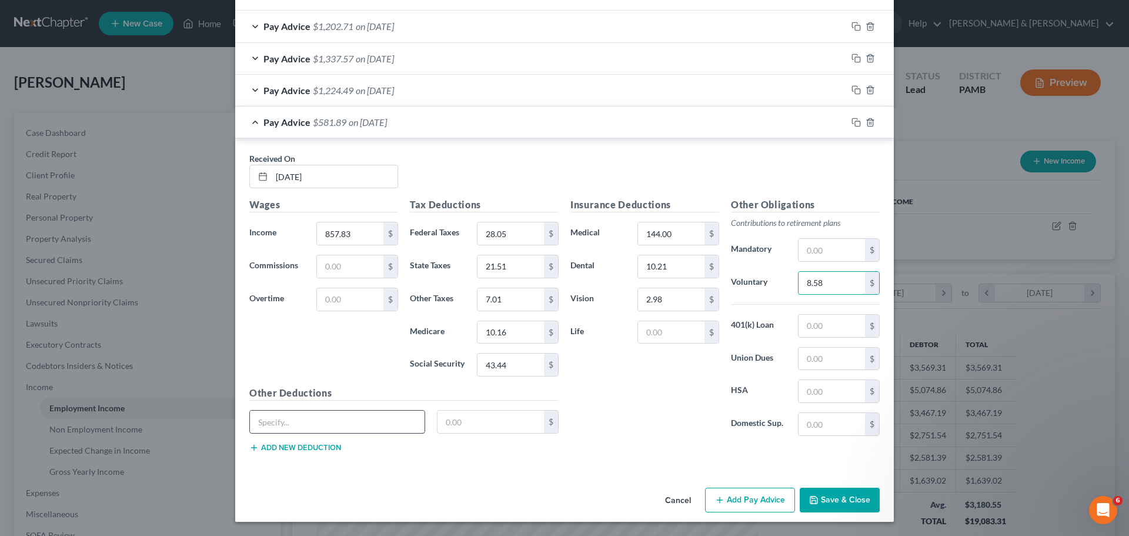
type input "8.58"
click at [375, 419] on input "text" at bounding box center [337, 421] width 175 height 22
type input "L"
type input "SUI"
click at [469, 420] on input "text" at bounding box center [491, 421] width 107 height 22
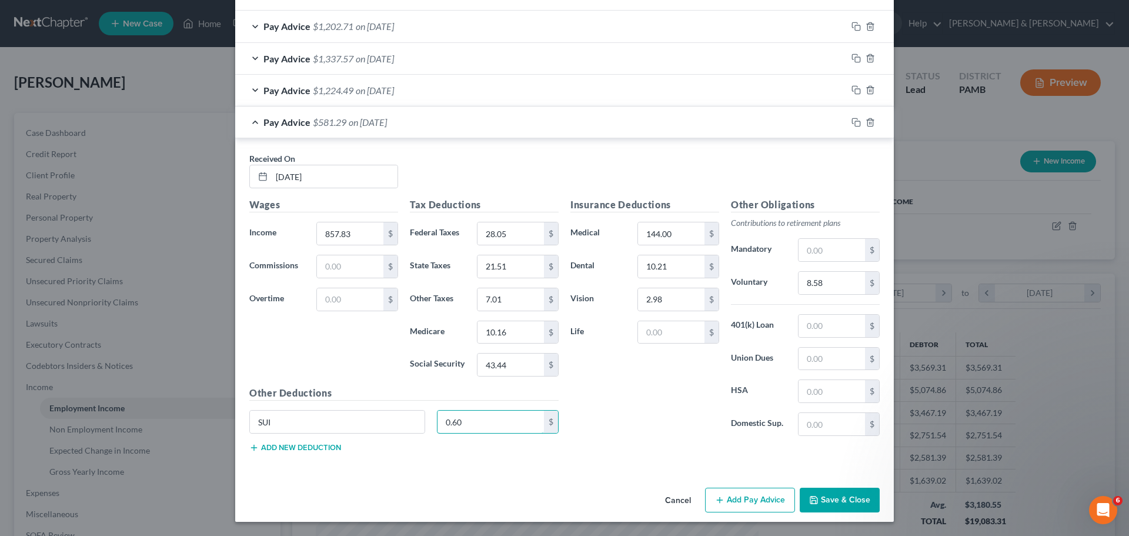
type input "0.60"
click at [302, 447] on button "Add new deduction" at bounding box center [295, 447] width 92 height 9
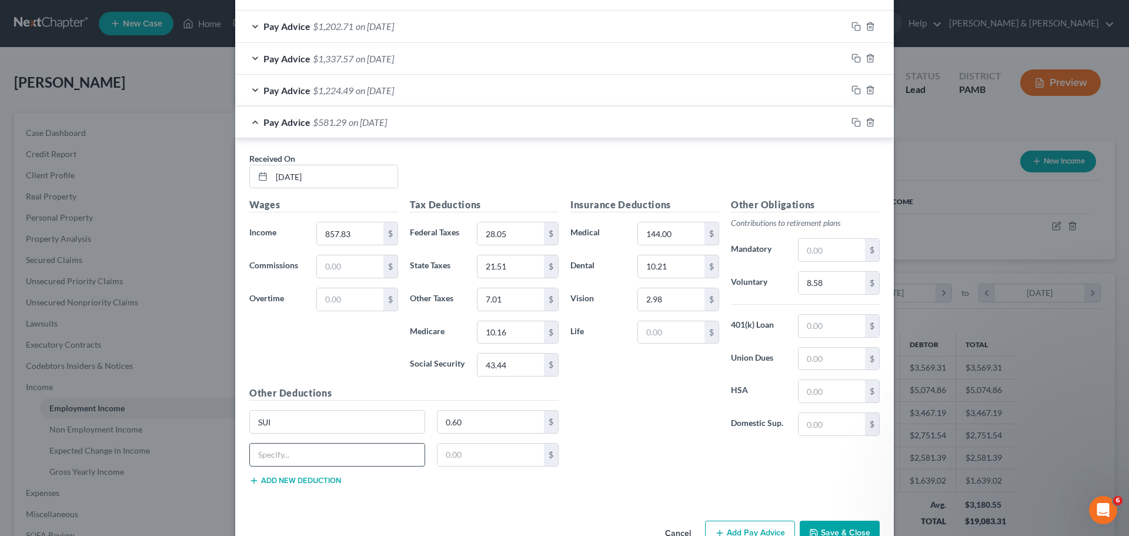
click at [301, 453] on input "text" at bounding box center [337, 454] width 175 height 22
type input "LST"
click at [454, 452] on input "text" at bounding box center [491, 454] width 107 height 22
type input "2.00"
click at [662, 460] on div "Insurance Deductions Medical 144.00 $ Dental 10.21 $ Vision 2.98 $ Life $ Other…" at bounding box center [725, 346] width 321 height 296
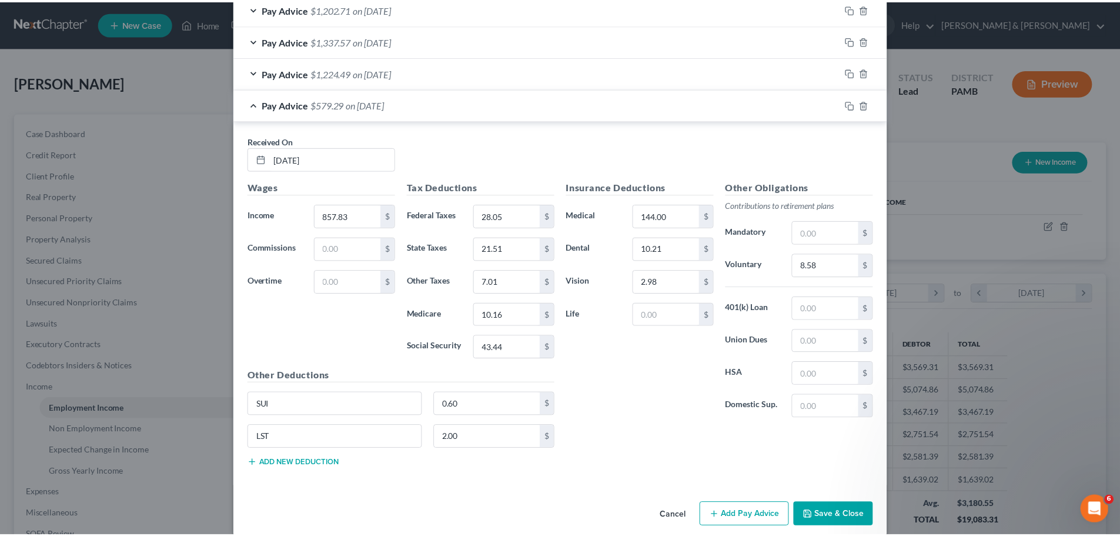
scroll to position [707, 0]
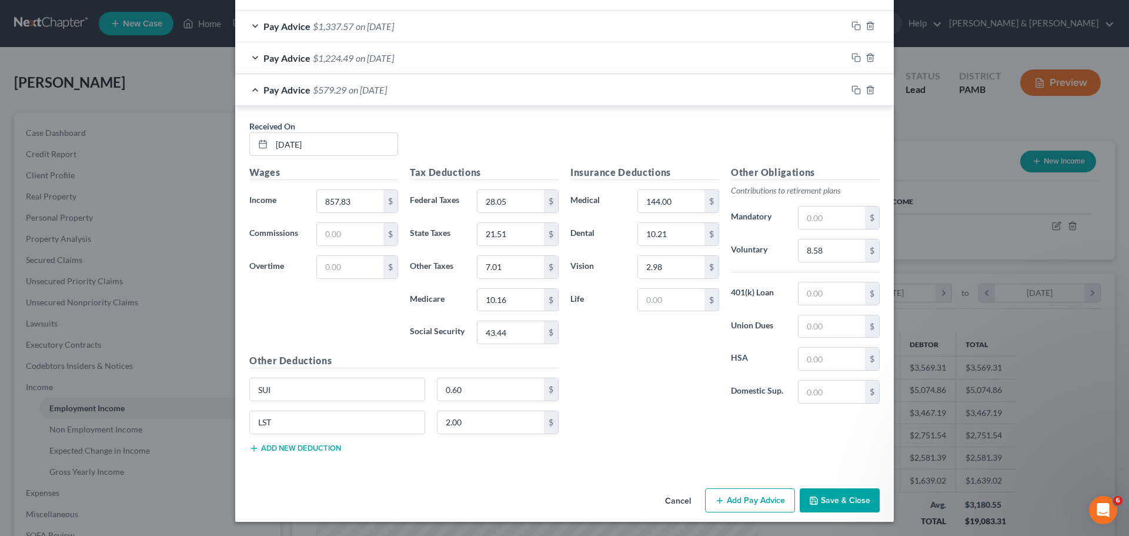
click at [818, 502] on button "Save & Close" at bounding box center [840, 500] width 80 height 25
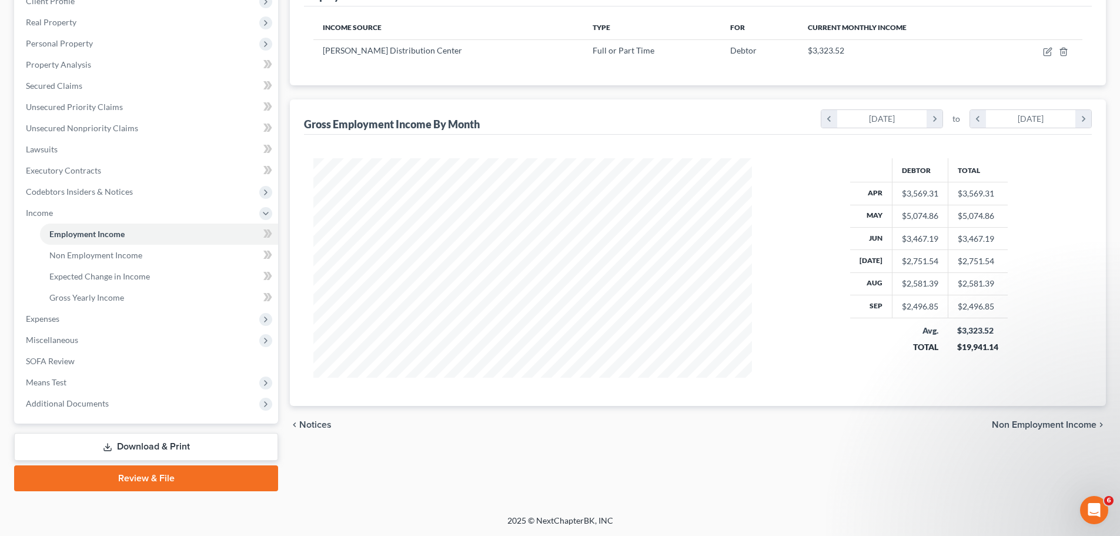
scroll to position [0, 0]
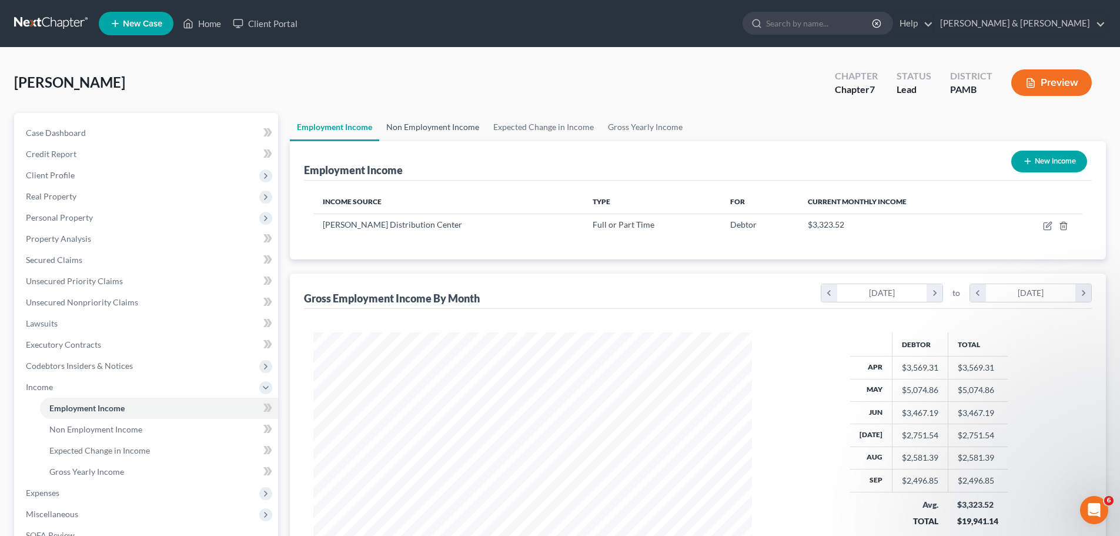
click at [413, 128] on link "Non Employment Income" at bounding box center [432, 127] width 107 height 28
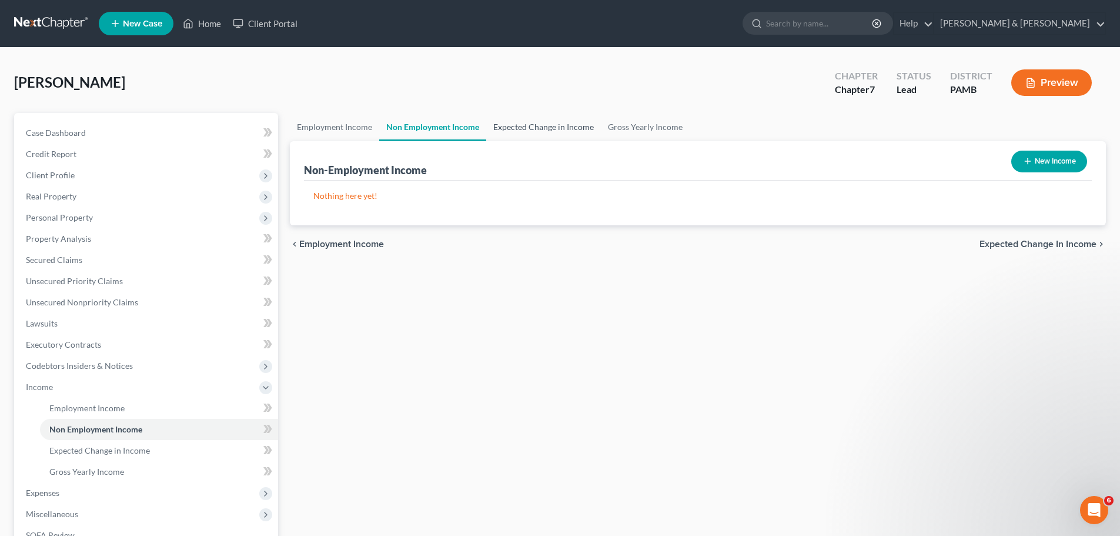
click at [541, 127] on link "Expected Change in Income" at bounding box center [543, 127] width 115 height 28
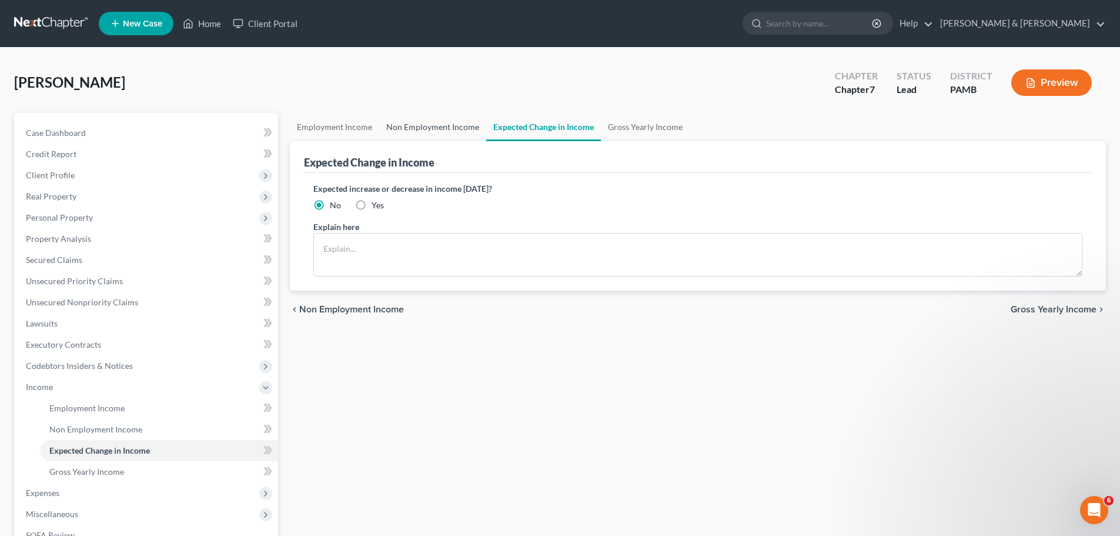
click at [415, 121] on link "Non Employment Income" at bounding box center [432, 127] width 107 height 28
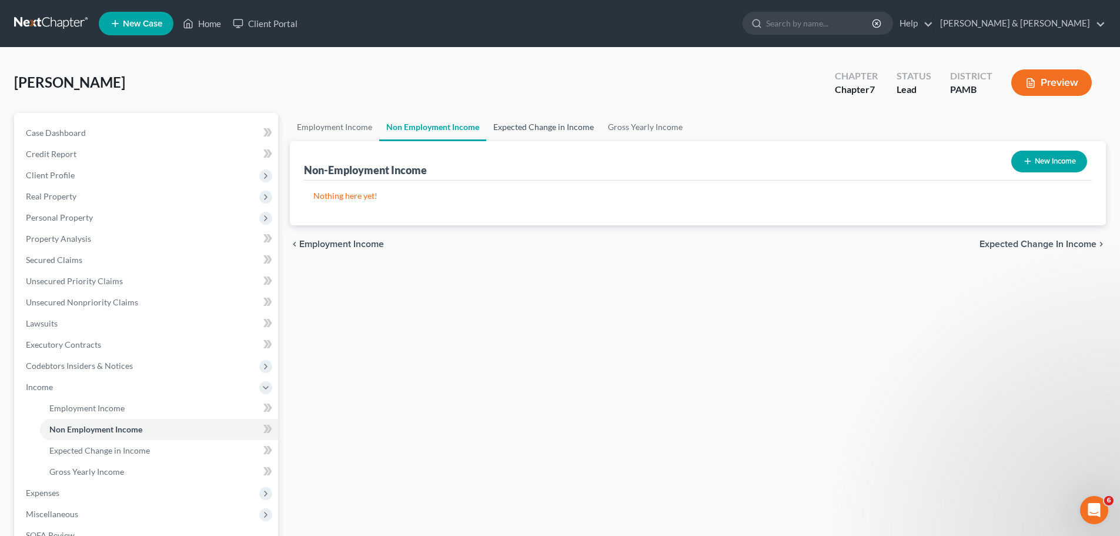
click at [530, 128] on link "Expected Change in Income" at bounding box center [543, 127] width 115 height 28
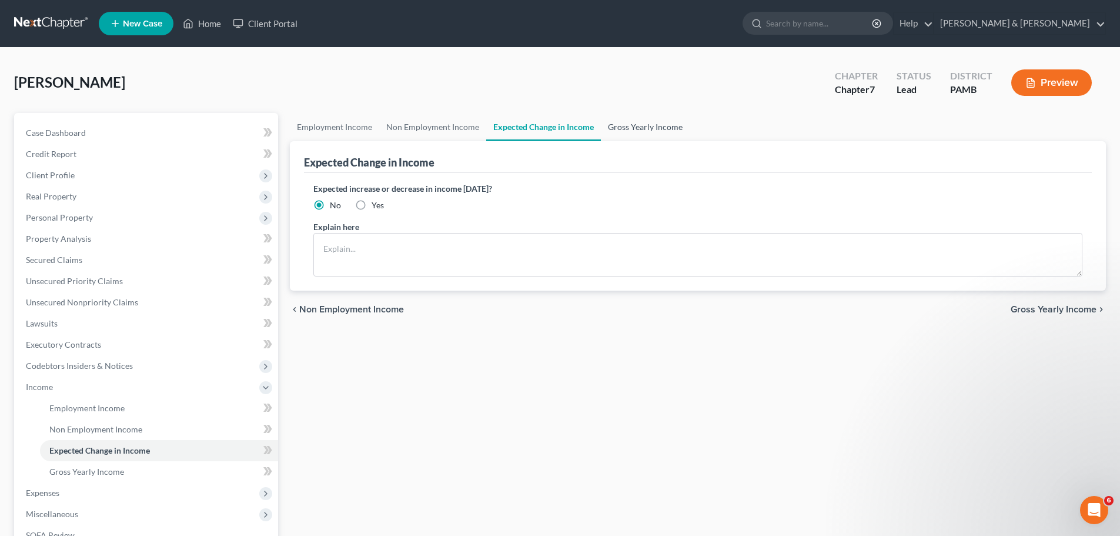
click at [656, 129] on link "Gross Yearly Income" at bounding box center [645, 127] width 89 height 28
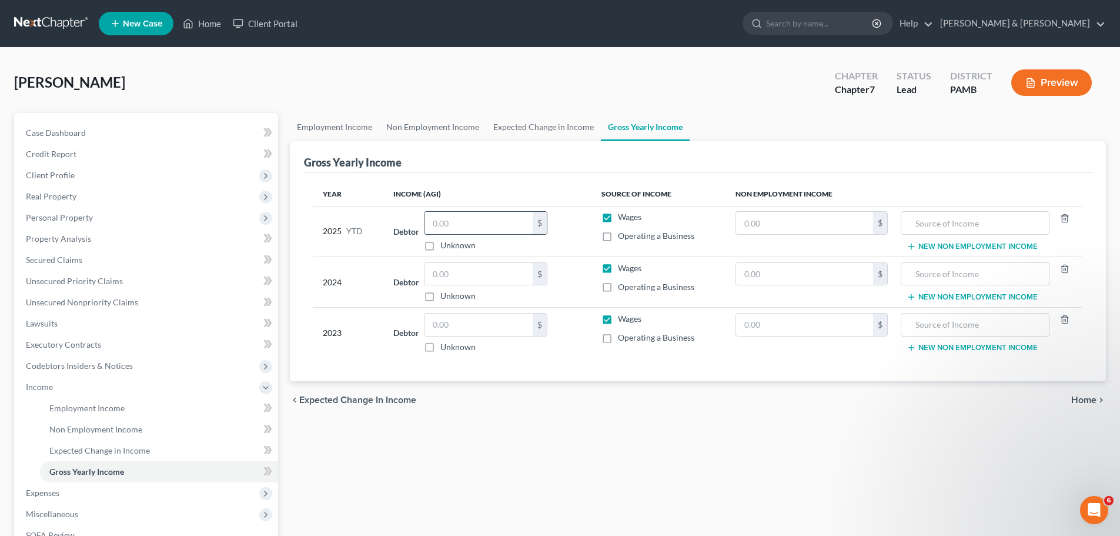
click at [460, 225] on input "text" at bounding box center [479, 223] width 108 height 22
click at [471, 221] on input "text" at bounding box center [479, 223] width 108 height 22
click at [485, 223] on input "text" at bounding box center [479, 223] width 108 height 22
type input "30,740.45"
click at [976, 222] on input "text" at bounding box center [974, 223] width 135 height 22
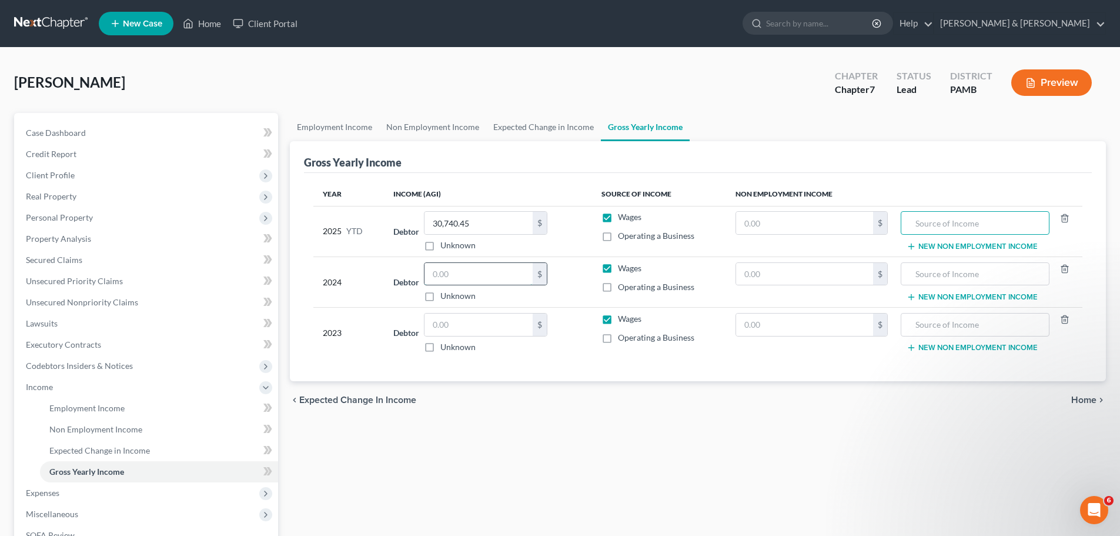
click at [475, 271] on input "text" at bounding box center [479, 274] width 108 height 22
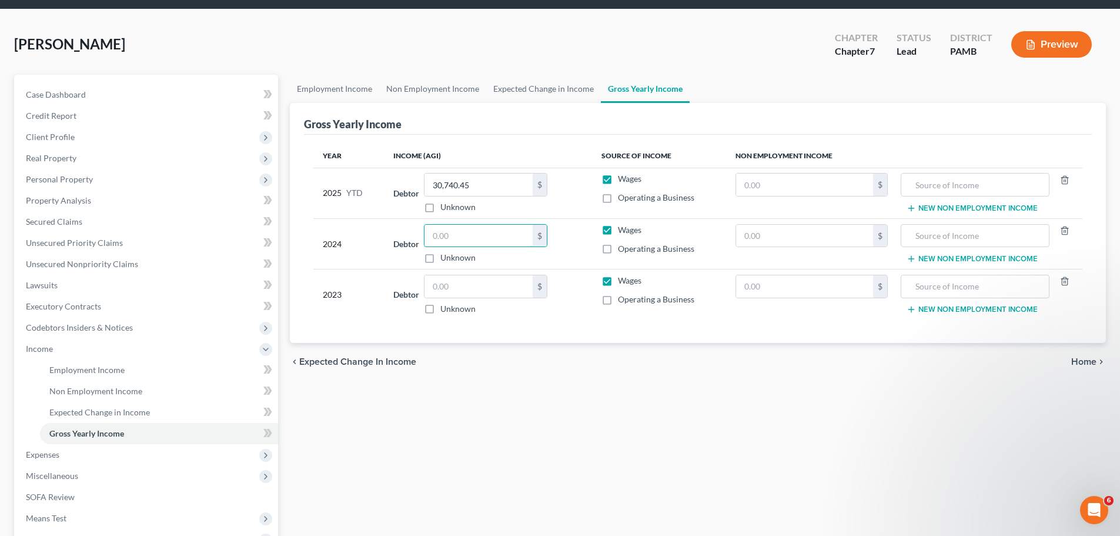
scroll to position [59, 0]
